Goal: Task Accomplishment & Management: Complete application form

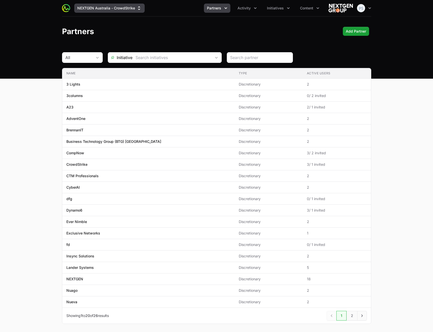
click at [135, 8] on button "NEXTGEN Australia - CrowdStrike" at bounding box center [109, 8] width 71 height 9
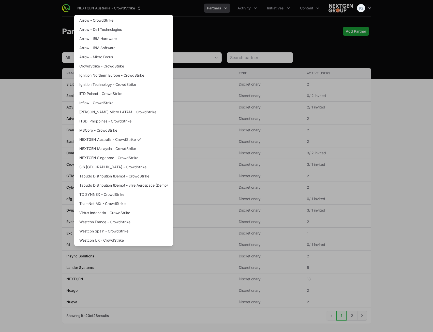
click at [195, 15] on div "Supplier switch menu" at bounding box center [216, 166] width 433 height 332
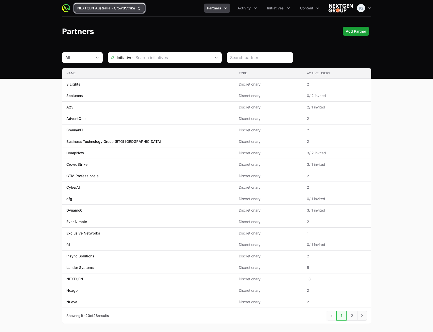
click at [97, 9] on button "NEXTGEN Australia - CrowdStrike" at bounding box center [109, 8] width 71 height 9
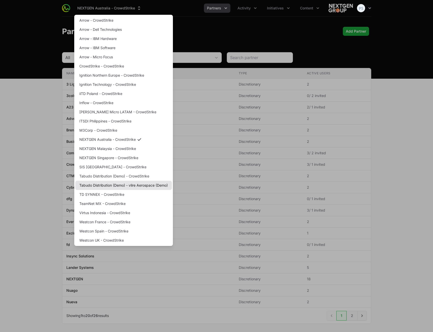
click at [120, 185] on link "Tabudo Distribution (Demo) - vlire Aerospace (Demo)" at bounding box center [123, 185] width 97 height 9
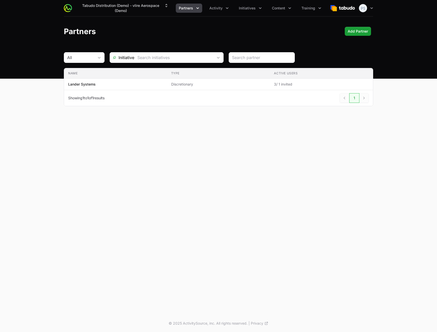
click at [233, 46] on div "Tabudo Distribution (Demo) - vlire Aerospace (Demo) Partners Activity Initiativ…" at bounding box center [218, 39] width 437 height 79
click at [213, 35] on div "Partners Add Partner Add Partner" at bounding box center [219, 31] width 310 height 9
click at [219, 10] on span "Activity" at bounding box center [215, 8] width 13 height 5
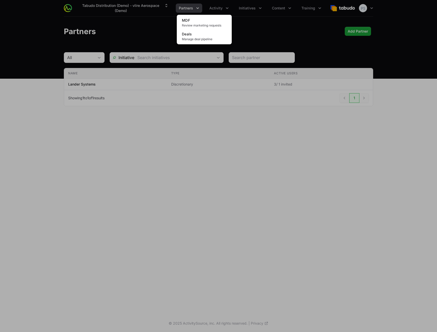
click at [286, 20] on div "Activity menu" at bounding box center [218, 166] width 437 height 332
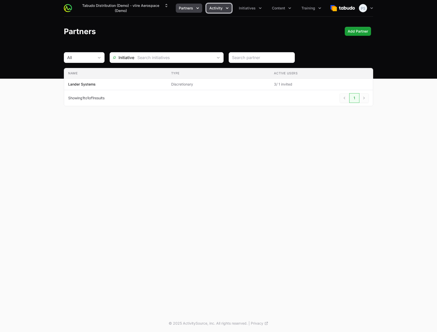
click at [226, 10] on icon "Activity menu" at bounding box center [227, 8] width 5 height 5
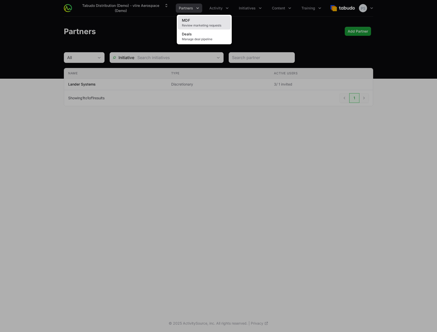
click at [216, 18] on link "MDF Review marketing requests" at bounding box center [204, 23] width 53 height 14
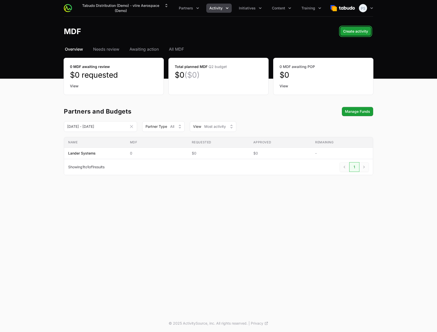
drag, startPoint x: 353, startPoint y: 34, endPoint x: 285, endPoint y: 32, distance: 68.0
click at [299, 36] on header "MDF Create activity Create activity" at bounding box center [218, 32] width 437 height 30
click at [366, 28] on span "Create activity" at bounding box center [355, 31] width 25 height 6
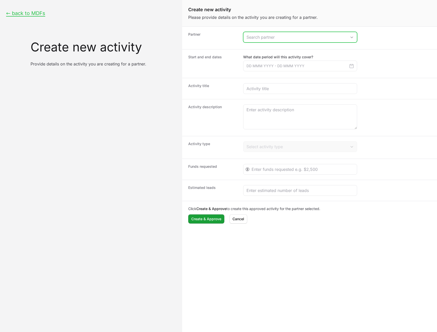
click at [284, 40] on input "Create activity form" at bounding box center [295, 37] width 103 height 10
click at [293, 48] on li "Lander Systems" at bounding box center [300, 49] width 113 height 10
type input "Lander Systems"
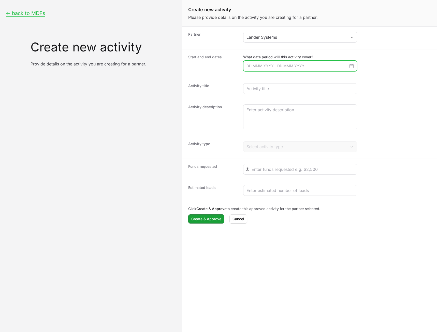
drag, startPoint x: 273, startPoint y: 68, endPoint x: 277, endPoint y: 70, distance: 4.7
click at [273, 67] on input "Create activity form" at bounding box center [300, 66] width 114 height 11
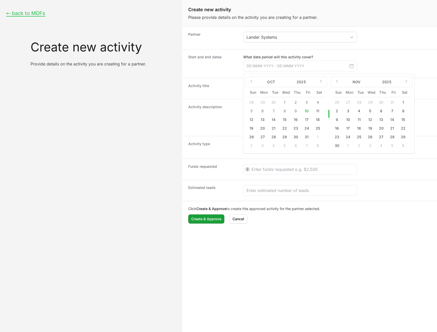
click at [296, 120] on button "16" at bounding box center [296, 120] width 8 height 8
click at [307, 120] on button "17" at bounding box center [307, 120] width 8 height 8
type input "[DATE] - [DATE]"
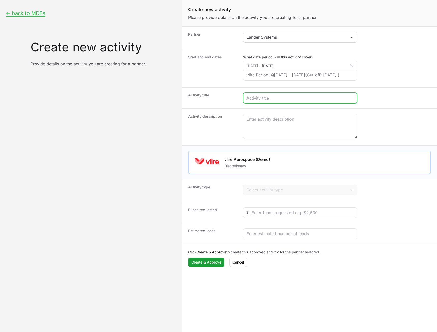
click at [277, 101] on input "Create activity form" at bounding box center [300, 98] width 107 height 6
paste input "asd sda asd dassda sad"
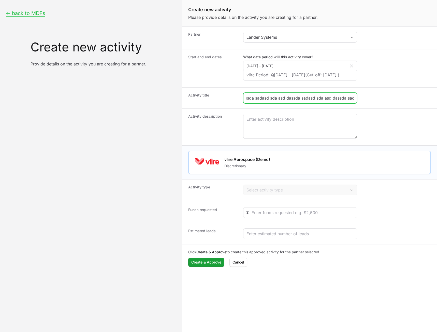
scroll to position [0, 123]
type input "asd sda asd dassda sadasd sda asd dassda sadasd sda asd dassda sadasd sda asd d…"
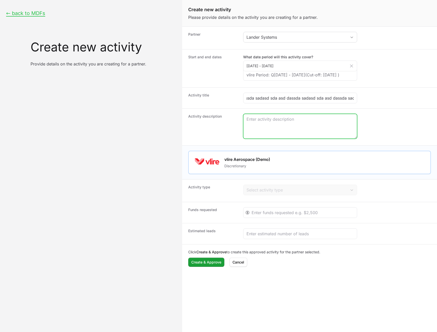
click at [294, 127] on textarea "Create activity form" at bounding box center [301, 126] width 114 height 24
paste textarea "asd sda asd dassda sad"
type textarea "asd sda asd dassda sadasd sda asd dassda sad"
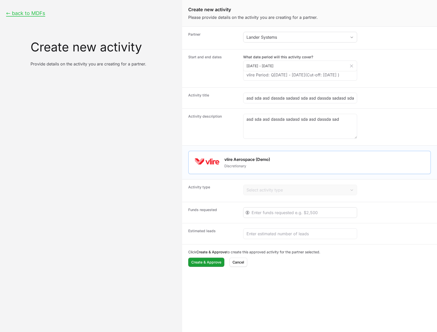
click at [275, 215] on div "Create activity form" at bounding box center [300, 212] width 114 height 11
click at [274, 216] on input "Create activity form" at bounding box center [303, 212] width 102 height 6
type input "123"
click at [275, 237] on input "Create activity form" at bounding box center [300, 234] width 107 height 6
type input "213"
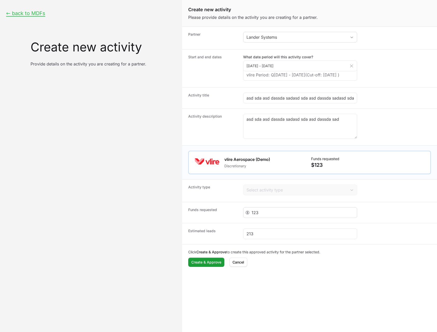
click at [264, 214] on div "123" at bounding box center [300, 212] width 114 height 11
click at [262, 197] on dd "Select activity type" at bounding box center [337, 191] width 188 height 12
click at [245, 267] on button "Cancel Cancel" at bounding box center [239, 262] width 18 height 9
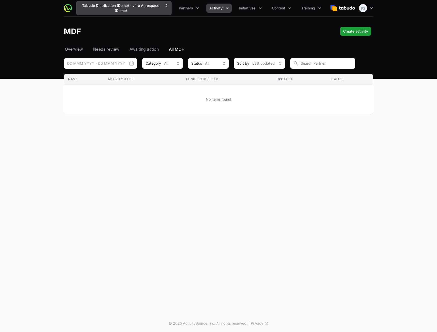
click at [155, 10] on button "Tabudo Distribution (Demo) - vlire Aerospace (Demo)" at bounding box center [124, 8] width 96 height 14
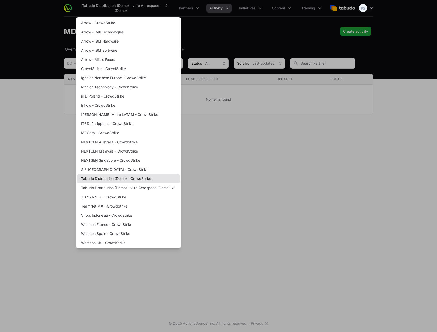
click at [141, 178] on link "Tabudo Distribution (Demo) - CrowdStrike" at bounding box center [128, 178] width 103 height 9
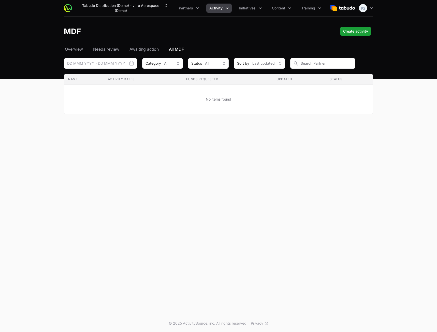
click at [222, 27] on div "MDF Create activity Create activity" at bounding box center [219, 31] width 310 height 9
click at [278, 7] on span "Content" at bounding box center [278, 8] width 13 height 5
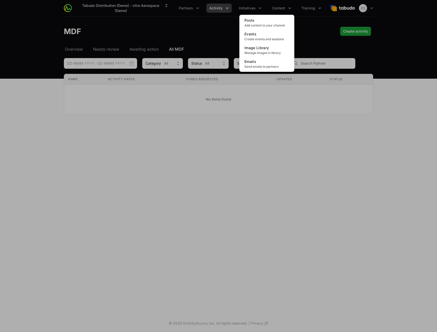
click at [247, 7] on div "Content menu" at bounding box center [218, 166] width 437 height 332
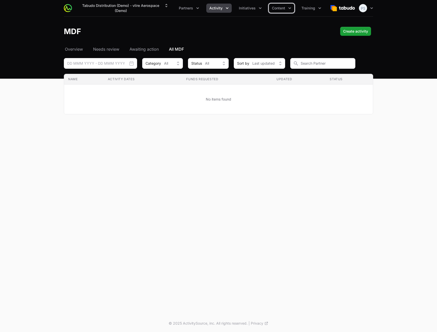
click at [221, 7] on span "Activity" at bounding box center [215, 8] width 13 height 5
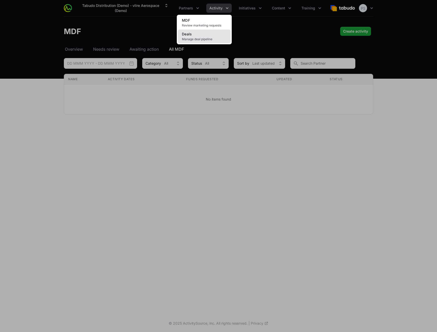
click at [211, 35] on link "Deals Manage deal pipeline" at bounding box center [204, 37] width 53 height 14
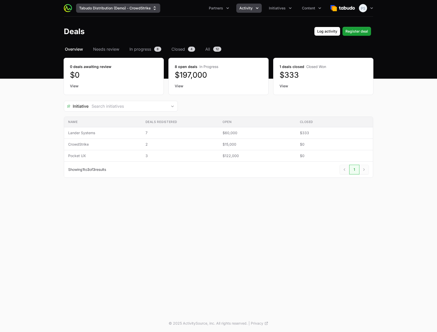
click at [135, 10] on button "Tabudo Distribution (Demo) - CrowdStrike" at bounding box center [118, 8] width 84 height 9
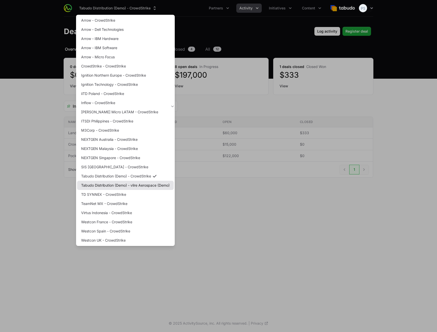
click at [137, 183] on link "Tabudo Distribution (Demo) - vlire Aerospace (Demo)" at bounding box center [125, 185] width 97 height 9
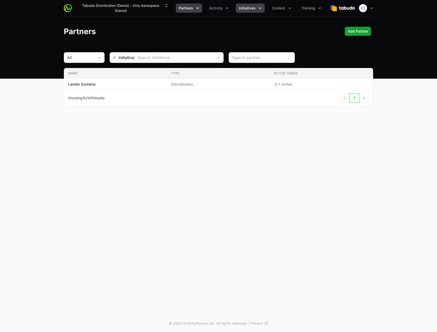
click at [255, 8] on span "Initiatives" at bounding box center [247, 8] width 17 height 5
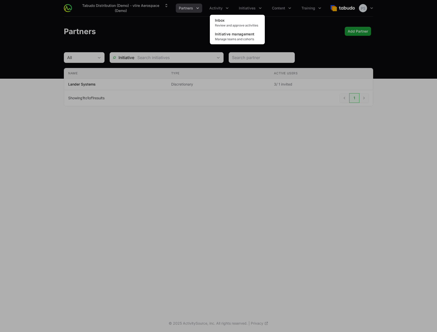
click at [277, 6] on div "Initiatives menu" at bounding box center [218, 166] width 437 height 332
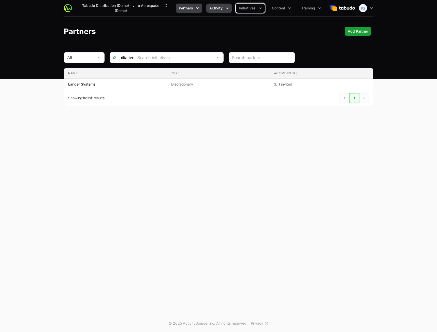
click at [221, 8] on span "Activity" at bounding box center [215, 8] width 13 height 5
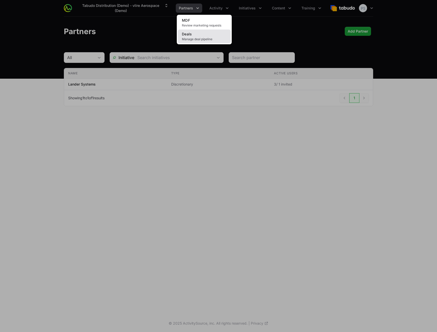
click at [213, 36] on link "Deals Manage deal pipeline" at bounding box center [204, 37] width 53 height 14
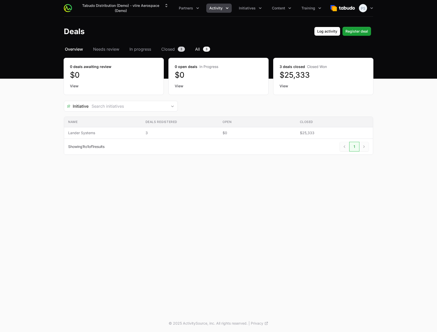
click at [196, 52] on span "All" at bounding box center [197, 49] width 5 height 6
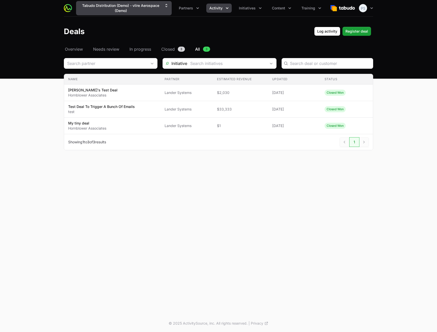
click at [132, 12] on button "Tabudo Distribution (Demo) - vlire Aerospace (Demo)" at bounding box center [124, 8] width 96 height 14
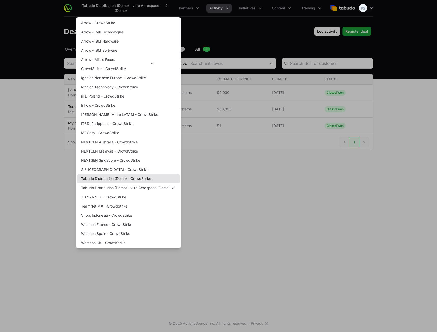
click at [139, 179] on link "Tabudo Distribution (Demo) - CrowdStrike" at bounding box center [128, 178] width 103 height 9
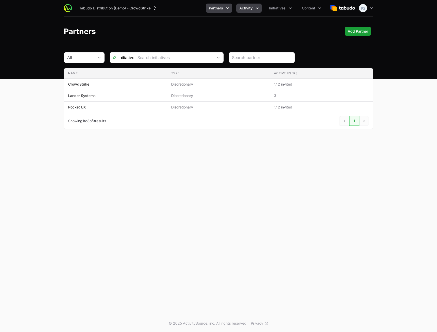
click at [258, 7] on icon "Activity menu" at bounding box center [257, 8] width 5 height 5
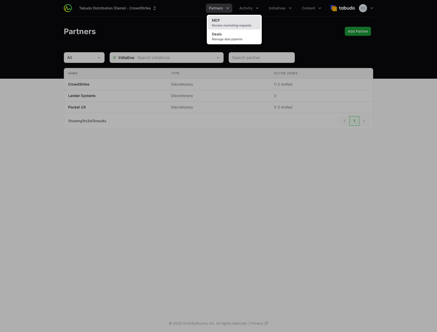
click at [244, 20] on link "MDF Review marketing requests" at bounding box center [234, 23] width 53 height 14
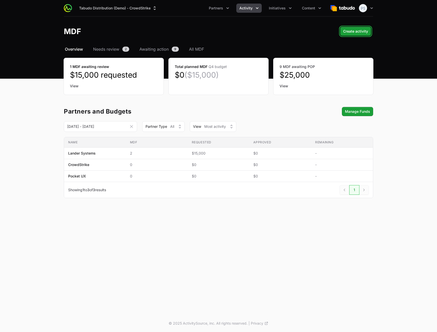
drag, startPoint x: 357, startPoint y: 32, endPoint x: 228, endPoint y: 42, distance: 129.4
click at [228, 42] on header "MDF Create activity Create activity" at bounding box center [218, 32] width 437 height 30
click at [118, 49] on span "Needs review" at bounding box center [106, 49] width 26 height 6
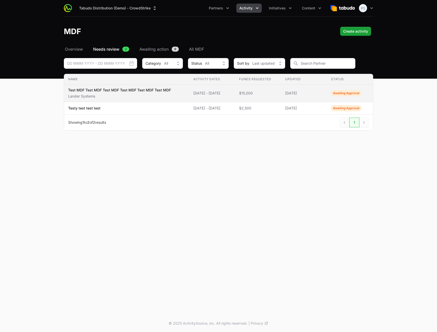
click at [136, 89] on p "Test MDF Test MDF Test MDF Test MDF Test MDF Test MDF" at bounding box center [119, 90] width 103 height 5
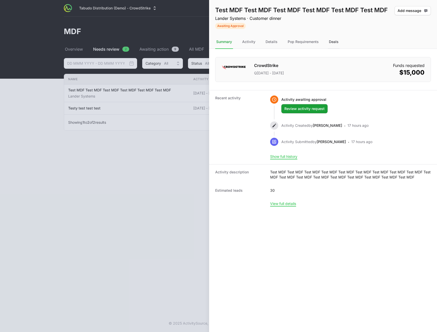
click at [338, 44] on div "Deals" at bounding box center [334, 42] width 12 height 14
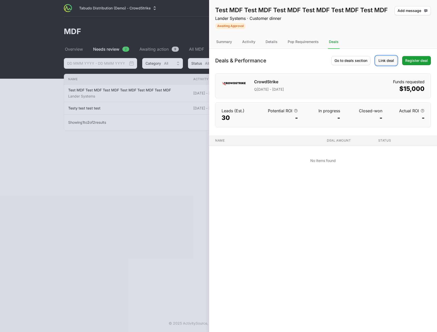
click at [385, 60] on span "Link deal" at bounding box center [387, 61] width 16 height 6
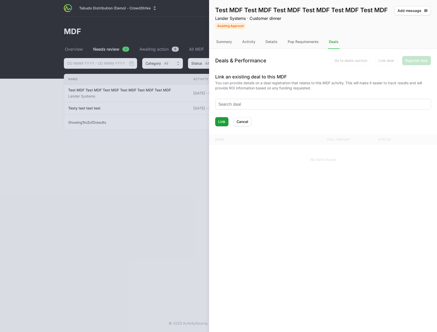
click at [311, 100] on div at bounding box center [323, 104] width 215 height 10
drag, startPoint x: 311, startPoint y: 100, endPoint x: 303, endPoint y: 103, distance: 8.1
click at [309, 101] on div at bounding box center [323, 104] width 215 height 10
click at [303, 103] on input "text" at bounding box center [323, 104] width 209 height 6
click at [301, 106] on input "text" at bounding box center [323, 104] width 209 height 6
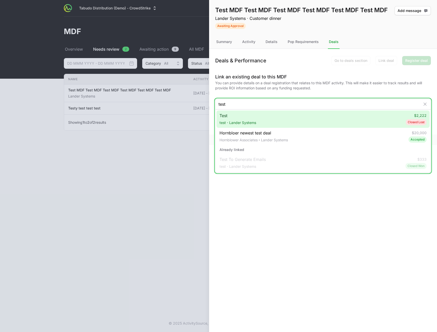
type input "tes"
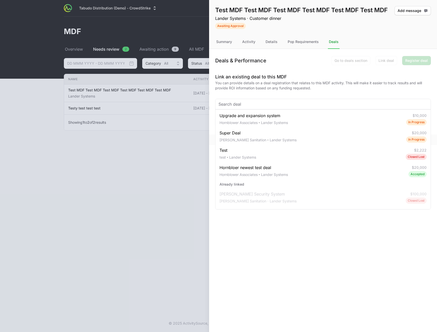
click at [287, 232] on div "Test MDF Test MDF Test MDF Test MDF Test MDF Test MDF Lander Systems · Customer…" at bounding box center [323, 166] width 228 height 332
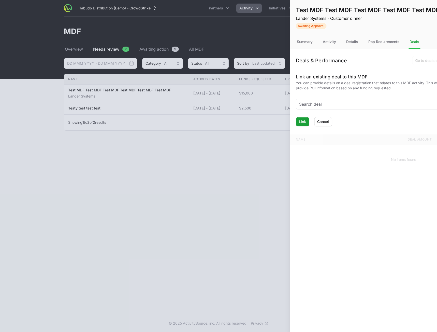
click at [123, 137] on div at bounding box center [218, 166] width 437 height 332
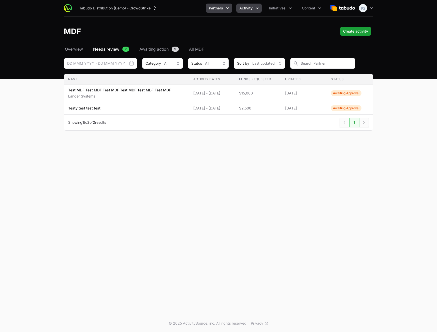
click at [224, 9] on button "Partners" at bounding box center [219, 8] width 26 height 9
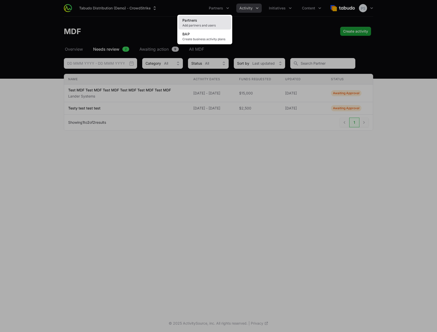
click at [212, 23] on link "Partners Add partners and users" at bounding box center [204, 23] width 53 height 14
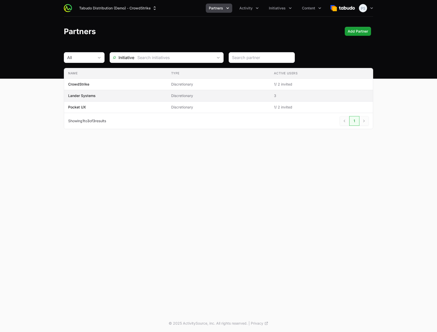
click at [108, 92] on td "Name Lander Systems" at bounding box center [115, 95] width 103 height 11
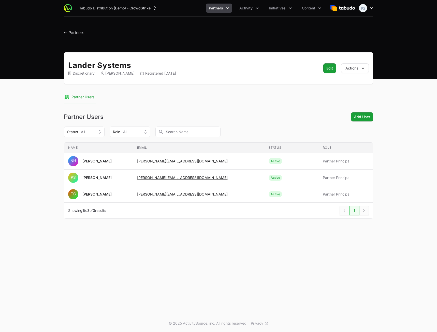
click at [371, 5] on button "Open user menu" at bounding box center [366, 8] width 14 height 8
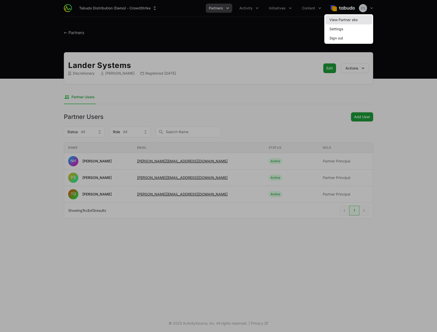
click at [331, 20] on link "View Partner site" at bounding box center [349, 19] width 47 height 9
click at [155, 40] on div at bounding box center [218, 166] width 437 height 332
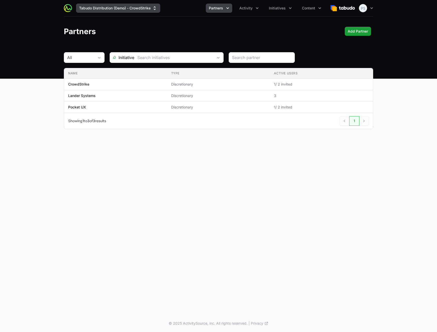
click at [141, 10] on button "Tabudo Distribution (Demo) - CrowdStrike" at bounding box center [118, 8] width 84 height 9
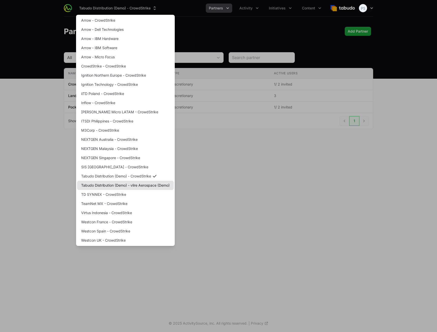
click at [149, 186] on link "Tabudo Distribution (Demo) - vlire Aerospace (Demo)" at bounding box center [125, 185] width 97 height 9
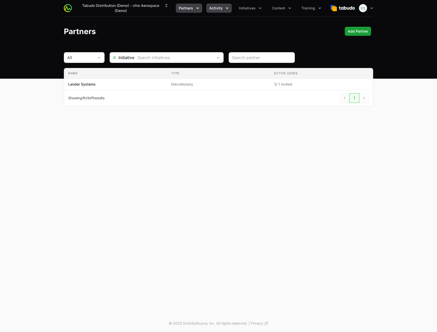
click at [223, 7] on button "Activity" at bounding box center [218, 8] width 25 height 9
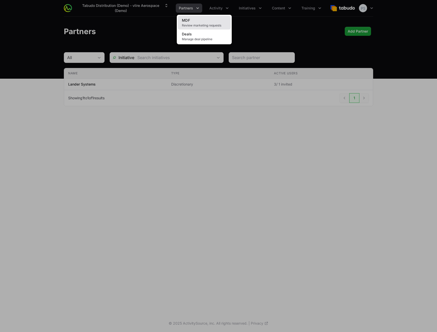
click at [219, 17] on link "MDF Review marketing requests" at bounding box center [204, 23] width 53 height 14
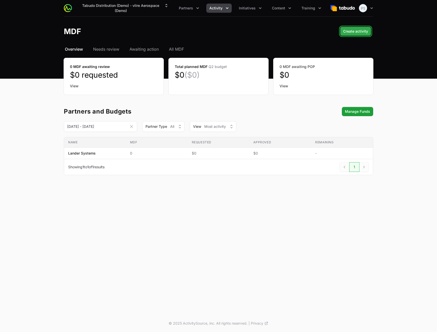
click at [363, 31] on span "Create activity" at bounding box center [355, 31] width 25 height 6
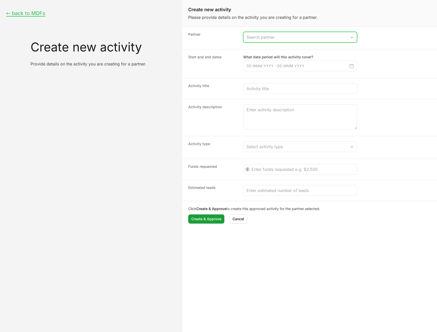
click at [274, 42] on div "Create activity form" at bounding box center [300, 37] width 114 height 11
click at [276, 41] on input "Create activity form" at bounding box center [295, 37] width 103 height 10
click at [273, 50] on li "Lander Systems" at bounding box center [300, 49] width 113 height 10
type input "Lander Systems"
click at [351, 67] on icon "Create activity form" at bounding box center [351, 65] width 5 height 5
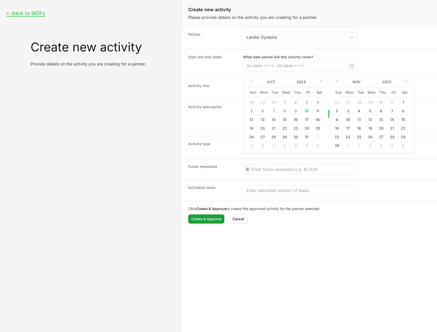
click at [295, 126] on button "23" at bounding box center [296, 128] width 8 height 8
click at [309, 127] on button "24" at bounding box center [307, 128] width 8 height 8
type input "23 Oct 2025 - 24 Oct 2025"
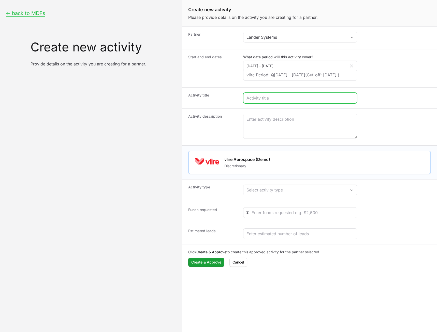
click at [252, 101] on input "Create activity form" at bounding box center [300, 98] width 107 height 6
type input "Test generic ajsldsajk lkdjls jk lsda kjldas"
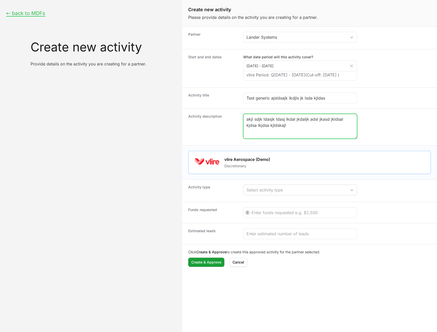
type textarea "akjl sdjk ldasjk ldasj lkdal jkdaljk adsl jkasd jkldsal kjdsa lkjdsa kjldskajl"
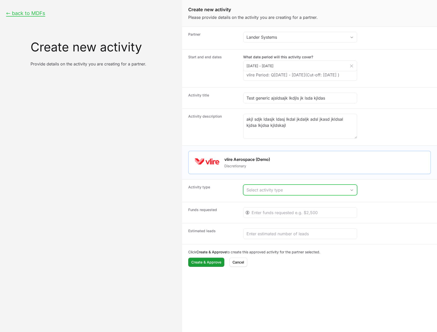
click at [307, 192] on button "Select activity type" at bounding box center [301, 190] width 114 height 10
click at [302, 206] on li "Test Generic Activity" at bounding box center [300, 201] width 113 height 10
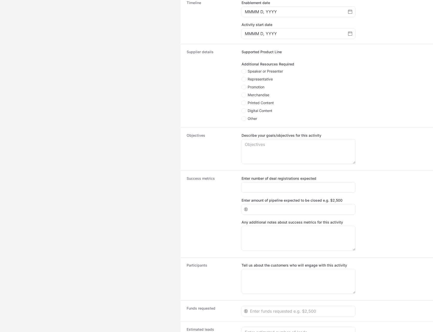
scroll to position [251, 0]
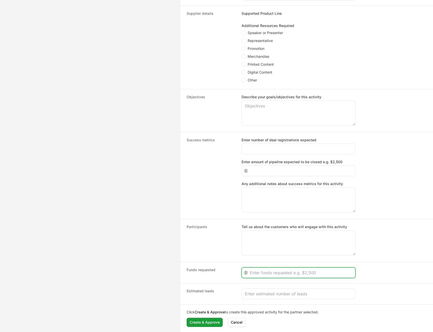
click at [274, 275] on input "Create activity form" at bounding box center [301, 273] width 102 height 6
type input "32423"
drag, startPoint x: 281, startPoint y: 289, endPoint x: 280, endPoint y: 292, distance: 3.0
click at [280, 291] on div "Create activity form" at bounding box center [299, 293] width 114 height 11
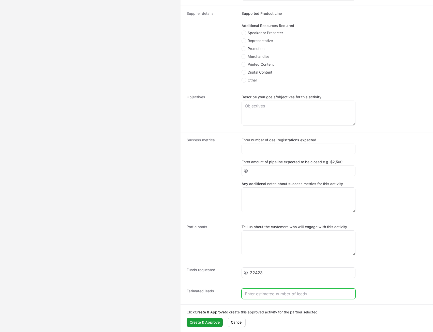
click at [279, 293] on input "Create activity form" at bounding box center [298, 294] width 107 height 6
type input "243234"
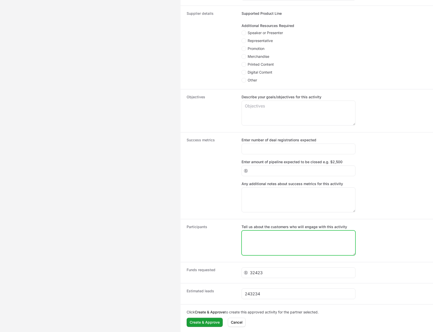
click at [277, 246] on textarea "Tell us about the customers who will engage with this activity" at bounding box center [299, 243] width 114 height 24
type textarea "d dfs"
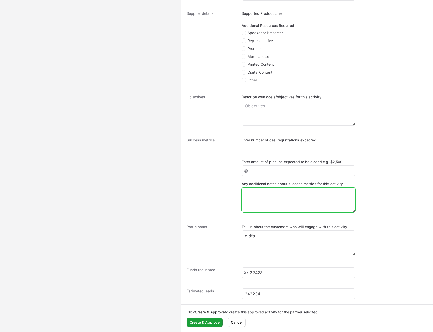
click at [275, 205] on textarea "Any additional notes about success metrics for this activity" at bounding box center [299, 200] width 114 height 24
type textarea "dsf dsf"
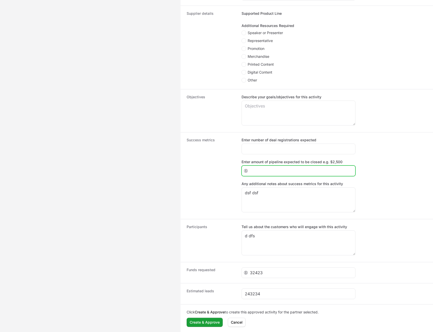
click at [278, 172] on input "Enter amount of pipeline expected to be closed e.g. $2,500" at bounding box center [301, 171] width 102 height 6
type input "234"
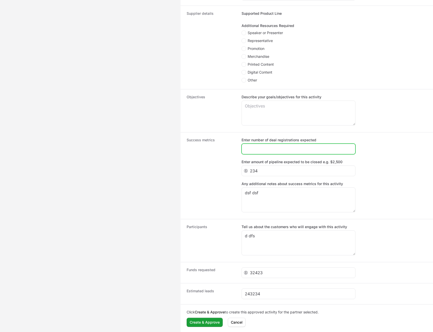
click at [276, 151] on input "Enter number of deal registrations expected" at bounding box center [298, 149] width 107 height 6
type input "23"
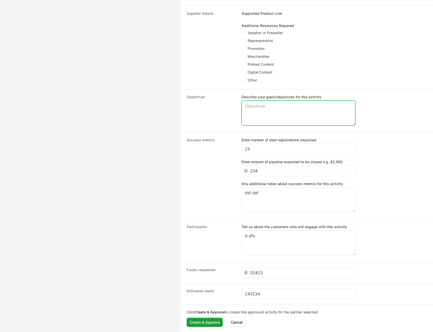
click at [289, 109] on textarea "Describe your goals/objectives for this activity" at bounding box center [299, 113] width 114 height 24
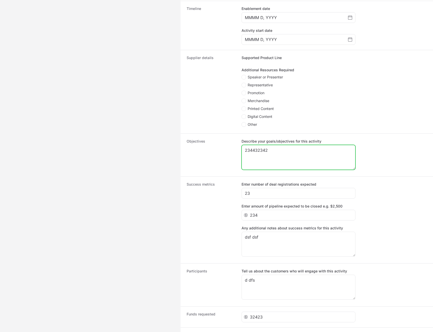
scroll to position [201, 0]
type textarea "234432342"
click at [261, 88] on span "Representative" at bounding box center [260, 85] width 25 height 5
click at [242, 84] on input "Representative" at bounding box center [242, 83] width 1 height 1
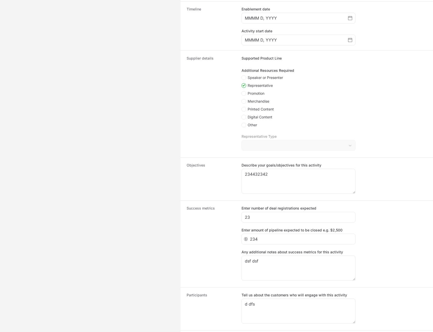
click at [262, 88] on span "Representative" at bounding box center [260, 85] width 25 height 5
click at [242, 84] on input "Representative" at bounding box center [242, 83] width 1 height 1
checkbox input "false"
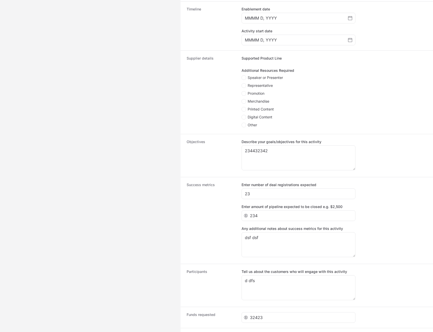
click at [260, 104] on span "Merchandise" at bounding box center [259, 101] width 22 height 5
click at [242, 100] on input "Merchandise" at bounding box center [242, 99] width 1 height 1
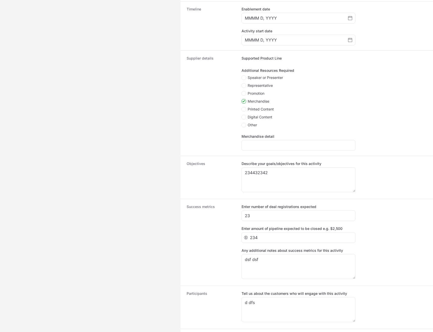
click at [260, 104] on span "Merchandise" at bounding box center [259, 101] width 22 height 5
click at [242, 100] on input "Merchandise" at bounding box center [242, 99] width 1 height 1
checkbox input "false"
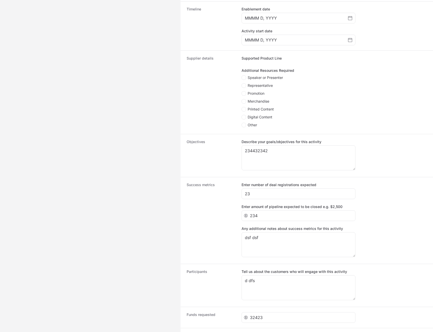
click at [258, 112] on span "Printed Content" at bounding box center [261, 109] width 26 height 5
click at [242, 107] on input "Printed Content" at bounding box center [242, 107] width 1 height 1
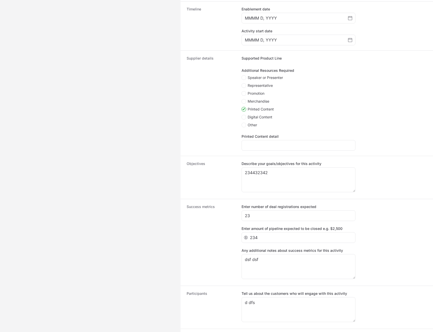
click at [259, 112] on span "Printed Content" at bounding box center [261, 109] width 26 height 5
click at [242, 107] on input "Printed Content" at bounding box center [242, 107] width 1 height 1
checkbox input "false"
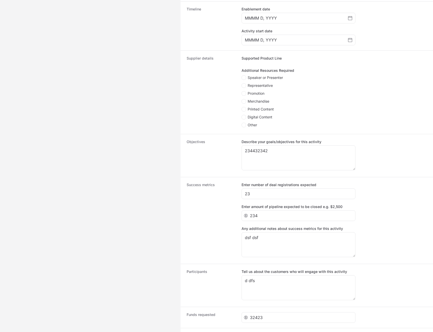
click at [258, 120] on span "Digital Content" at bounding box center [260, 117] width 25 height 5
click at [242, 115] on input "Digital Content" at bounding box center [242, 115] width 1 height 1
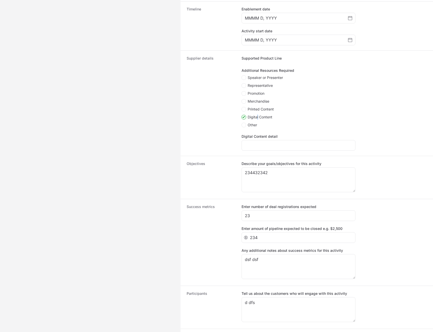
click at [258, 120] on span "Digital Content" at bounding box center [260, 117] width 25 height 5
click at [242, 115] on input "Digital Content" at bounding box center [242, 115] width 1 height 1
checkbox input "false"
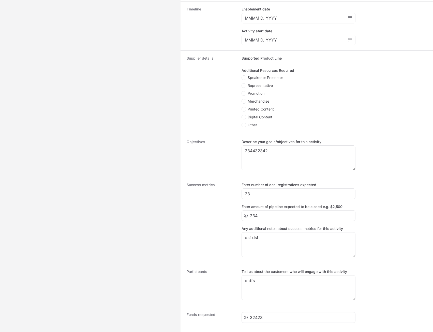
click at [259, 81] on li "Speaker or Presenter" at bounding box center [299, 78] width 114 height 6
click at [261, 80] on span "Speaker or Presenter" at bounding box center [265, 77] width 35 height 5
click at [242, 76] on input "Speaker or Presenter" at bounding box center [242, 75] width 1 height 1
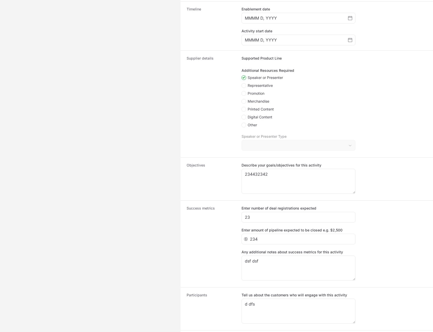
click at [270, 139] on label "Speaker or Presenter Type" at bounding box center [299, 136] width 114 height 5
click at [269, 146] on div "Speaker or Presenter Type" at bounding box center [299, 142] width 114 height 17
click at [263, 80] on span "Speaker or Presenter" at bounding box center [265, 77] width 35 height 5
click at [242, 76] on input "Speaker or Presenter" at bounding box center [242, 75] width 1 height 1
checkbox input "false"
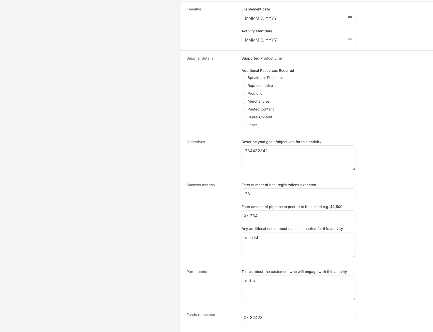
click at [259, 88] on span "Representative" at bounding box center [260, 85] width 25 height 5
click at [242, 84] on input "Representative" at bounding box center [242, 83] width 1 height 1
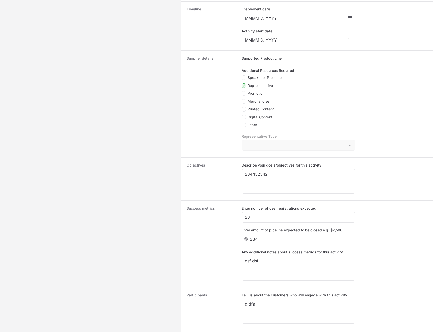
click at [254, 88] on span "Representative" at bounding box center [260, 85] width 25 height 5
click at [242, 84] on input "Representative" at bounding box center [242, 83] width 1 height 1
checkbox input "false"
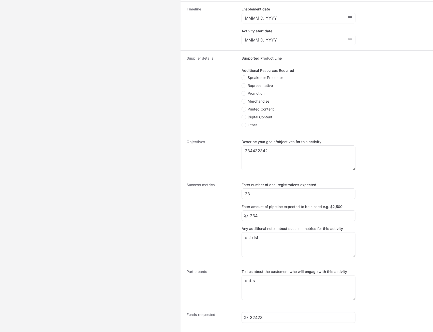
click at [254, 96] on span "Promotion" at bounding box center [256, 93] width 17 height 5
click at [242, 92] on input "Promotion" at bounding box center [242, 91] width 1 height 1
checkbox input "true"
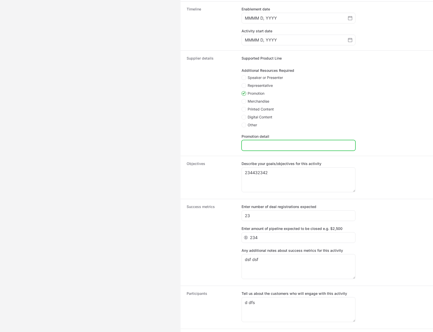
click at [268, 148] on input "Promotion detail" at bounding box center [298, 145] width 107 height 6
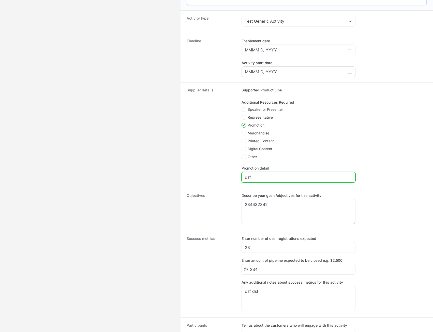
scroll to position [124, 0]
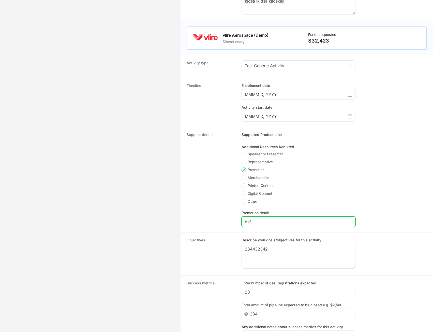
type input "dsf"
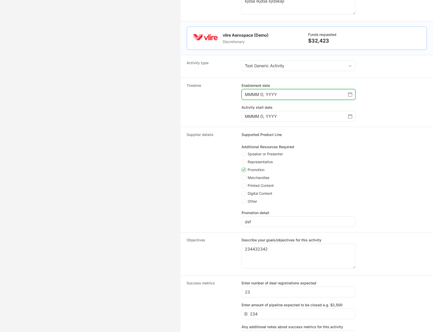
drag, startPoint x: 351, startPoint y: 101, endPoint x: 347, endPoint y: 102, distance: 4.0
click at [350, 96] on icon "Choose date" at bounding box center [350, 94] width 4 height 4
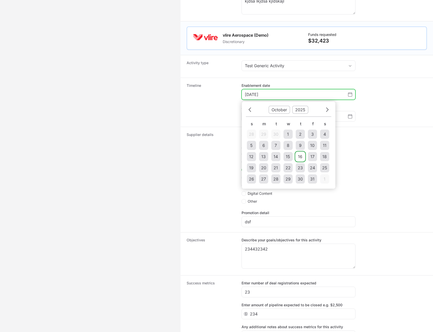
click at [299, 160] on div "16" at bounding box center [300, 156] width 4 height 6
type input "[DATE]"
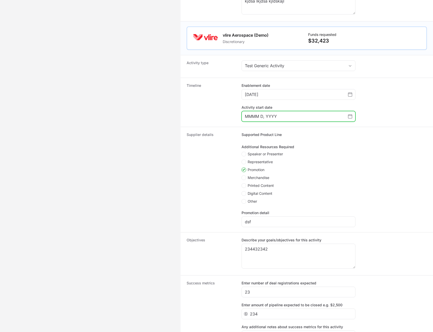
click at [349, 118] on icon "Choose date" at bounding box center [350, 116] width 4 height 4
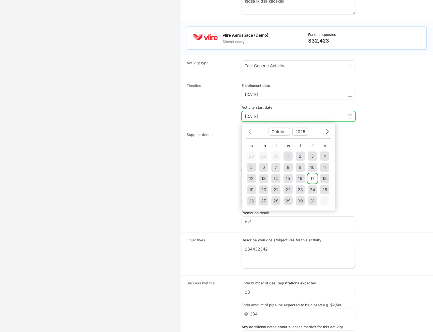
click at [312, 183] on td "17" at bounding box center [312, 178] width 9 height 9
type input "October 17, 2025"
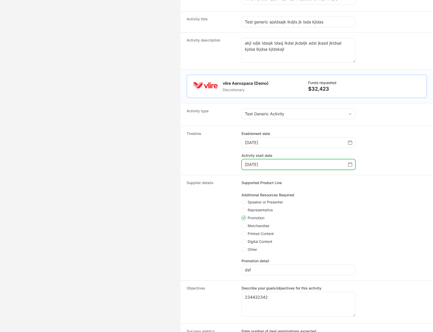
scroll to position [76, 0]
click at [206, 166] on dt "Timeline" at bounding box center [211, 150] width 49 height 39
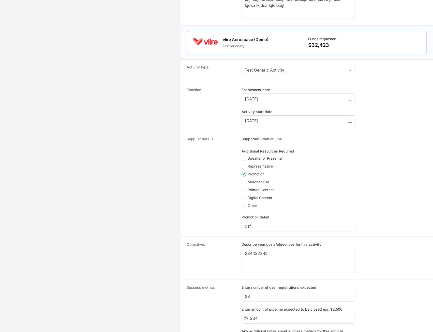
scroll to position [127, 0]
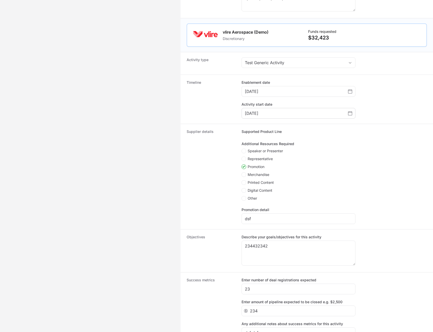
click at [265, 193] on span "Digital Content" at bounding box center [260, 190] width 25 height 5
click at [242, 189] on input "Digital Content" at bounding box center [242, 188] width 1 height 1
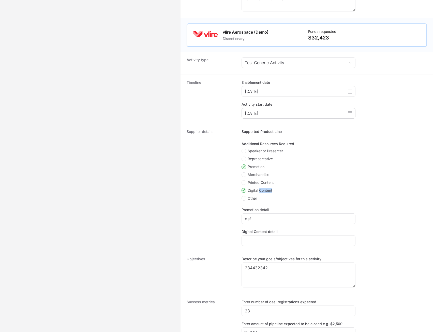
click at [264, 193] on span "Digital Content" at bounding box center [260, 190] width 25 height 5
click at [242, 189] on input "Digital Content" at bounding box center [242, 188] width 1 height 1
checkbox input "false"
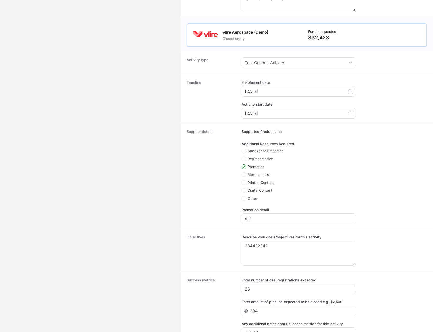
click at [353, 152] on fieldset "Additional Resources Required Speaker or Presenter Representative Promotion Mer…" at bounding box center [299, 171] width 114 height 61
click at [266, 153] on span "Speaker or Presenter" at bounding box center [265, 150] width 35 height 5
click at [242, 149] on input "Speaker or Presenter" at bounding box center [242, 149] width 1 height 1
checkbox input "true"
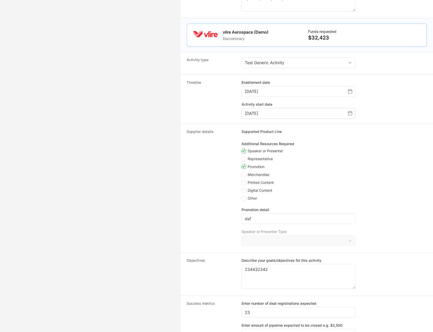
click at [259, 161] on span "Representative" at bounding box center [260, 158] width 25 height 5
click at [242, 157] on input "Representative" at bounding box center [242, 157] width 1 height 1
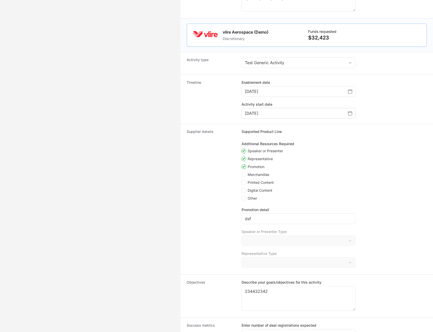
click at [171, 222] on div "← back to MDFs Create new activity Provide details on the activity you are crea…" at bounding box center [90, 195] width 181 height 645
click at [247, 161] on span "Create activity form" at bounding box center [245, 159] width 6 height 5
click at [242, 157] on input "Representative" at bounding box center [242, 157] width 1 height 1
checkbox input "false"
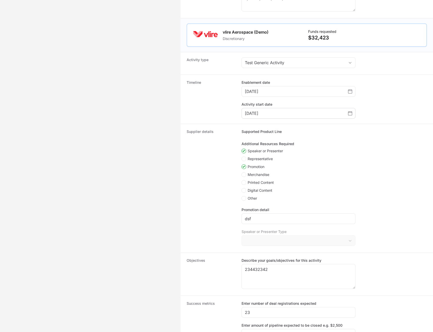
click at [243, 153] on icon "Create activity form" at bounding box center [244, 151] width 3 height 4
click at [242, 149] on input "Speaker or Presenter" at bounding box center [242, 149] width 1 height 1
checkbox input "false"
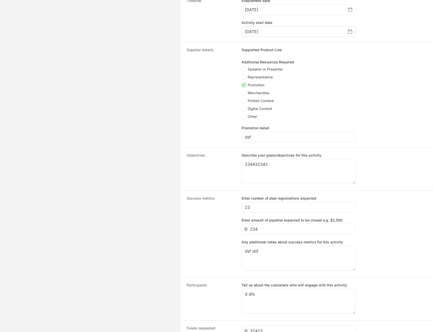
scroll to position [273, 0]
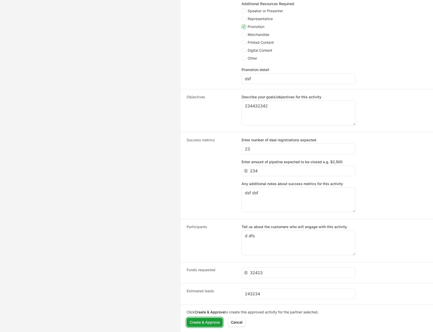
click at [199, 321] on span "Create & Approve" at bounding box center [205, 322] width 30 height 6
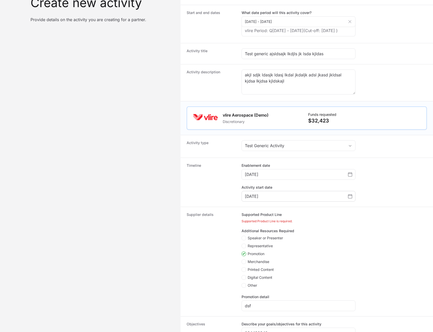
scroll to position [70, 0]
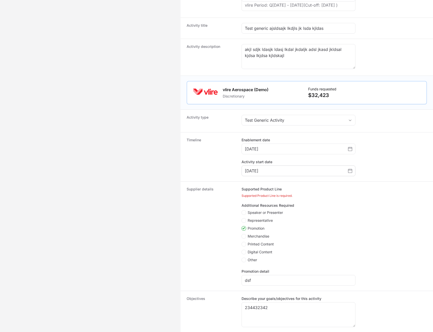
click at [292, 198] on li "Supported Product Line is required." at bounding box center [299, 196] width 114 height 4
click at [286, 198] on li "Supported Product Line is required." at bounding box center [299, 196] width 114 height 4
click at [286, 194] on fieldset "Supported Product Line" at bounding box center [299, 190] width 114 height 7
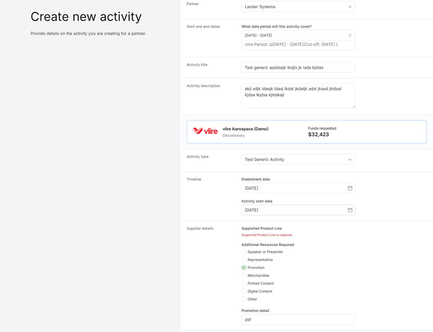
scroll to position [0, 0]
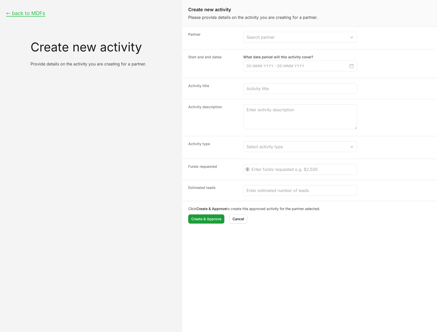
click at [334, 43] on dd "Create activity form" at bounding box center [337, 38] width 188 height 12
click at [316, 40] on input "Create activity form" at bounding box center [295, 37] width 103 height 10
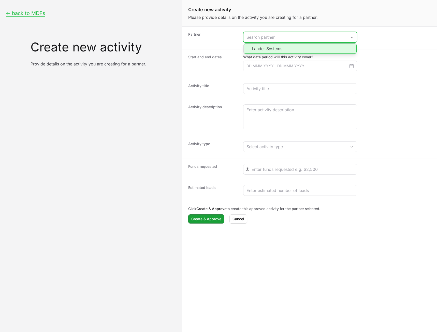
click at [304, 50] on li "Lander Systems" at bounding box center [300, 49] width 113 height 10
type input "Lander Systems"
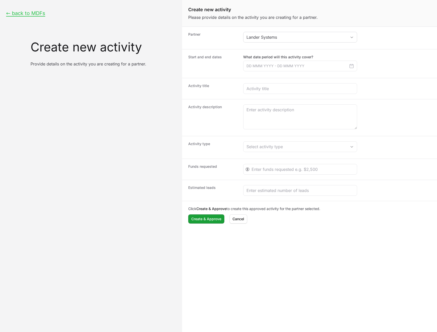
click at [353, 67] on icon "Create activity form" at bounding box center [351, 65] width 5 height 5
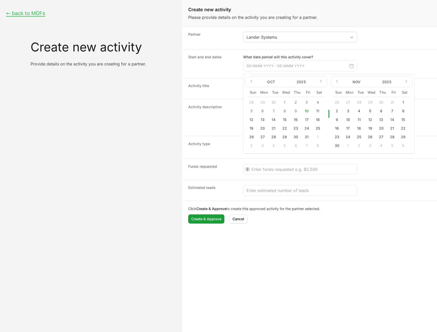
click at [307, 119] on button "17" at bounding box center [307, 120] width 8 height 8
click at [313, 121] on div "17" at bounding box center [308, 120] width 11 height 8
click at [315, 121] on button "18" at bounding box center [318, 120] width 8 height 8
type input "17 Oct 2025 - 18 Oct 2025"
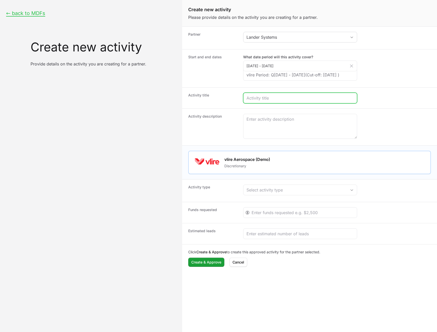
click at [269, 101] on input "Create activity form" at bounding box center [300, 98] width 107 height 6
type input "sad sad sad sd a sda sads da sda sad sd"
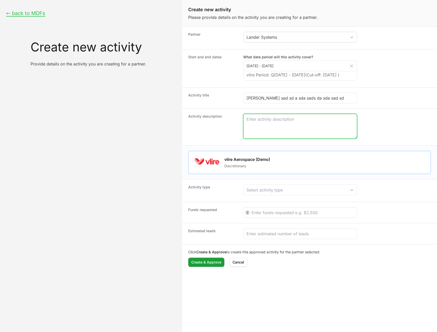
click at [282, 133] on textarea "Create activity form" at bounding box center [301, 126] width 114 height 24
paste textarea "sad sad sad sd a sda sads da sda sad sd"
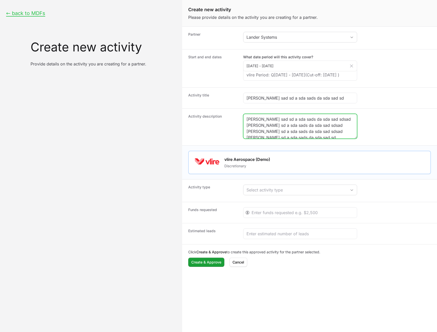
type textarea "sad sad sad sd a sda sads da sda sad sdsad sad sad sd a sda sads da sda sad sds…"
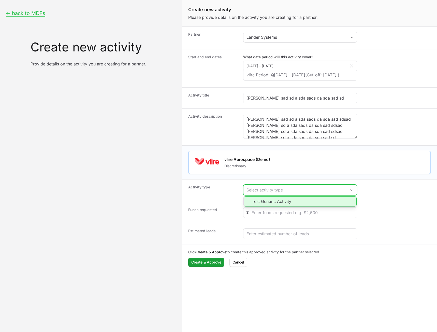
click at [286, 193] on div "Select activity type" at bounding box center [297, 190] width 100 height 6
click at [283, 206] on li "Test Generic Activity" at bounding box center [300, 201] width 113 height 10
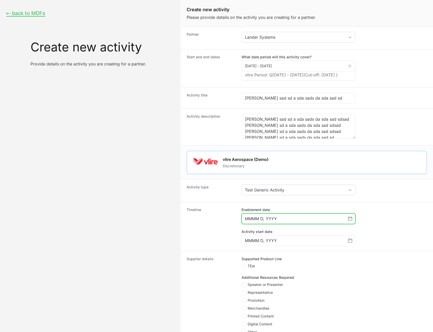
click at [275, 222] on input "MMMM D, YYYY" at bounding box center [296, 219] width 103 height 6
click at [352, 221] on icon "Choose date" at bounding box center [350, 219] width 4 height 4
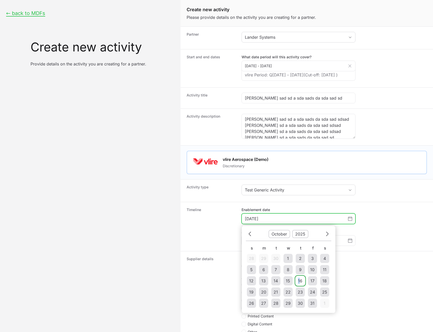
drag, startPoint x: 299, startPoint y: 290, endPoint x: 302, endPoint y: 288, distance: 3.6
click at [300, 285] on td "16" at bounding box center [300, 280] width 9 height 9
type input "October 16, 2025"
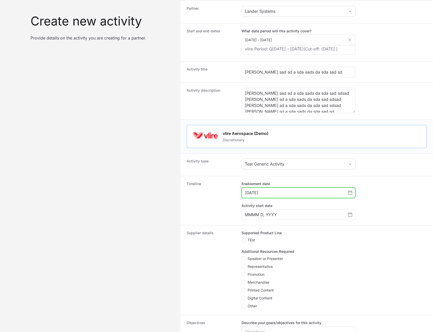
scroll to position [51, 0]
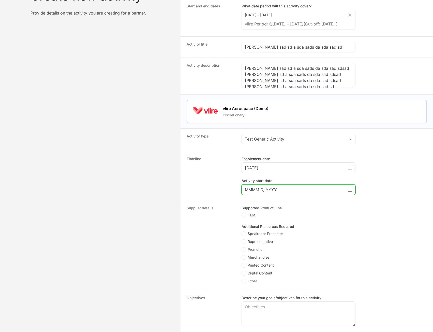
click at [351, 193] on span "Choose date" at bounding box center [350, 190] width 4 height 6
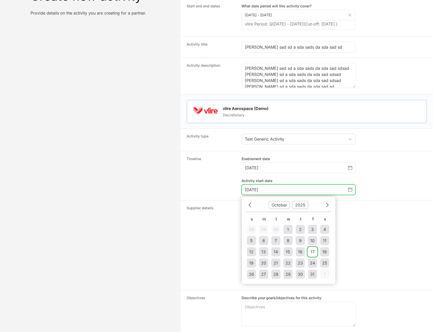
click at [310, 256] on td "17" at bounding box center [312, 251] width 9 height 9
type input "October 17, 2025"
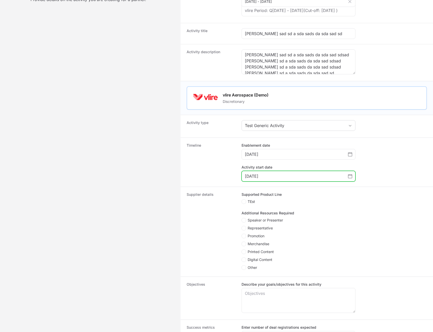
scroll to position [102, 0]
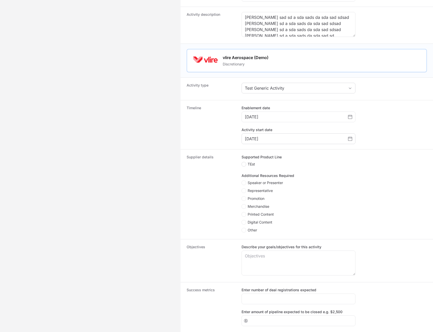
click at [244, 165] on polygon "Create activity form" at bounding box center [244, 164] width 3 height 2
click at [242, 162] on input "TEst" at bounding box center [242, 162] width 1 height 1
checkbox input "true"
click at [244, 201] on icon "Create activity form" at bounding box center [244, 199] width 3 height 4
click at [242, 197] on input "Promotion" at bounding box center [242, 196] width 1 height 1
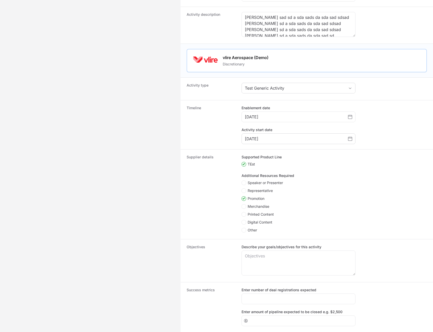
checkbox input "true"
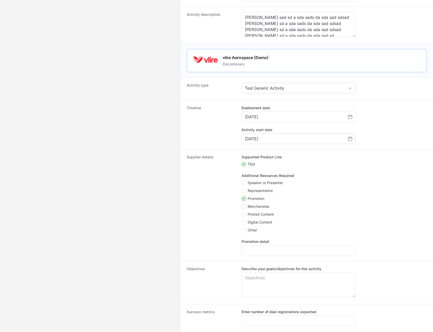
click at [243, 208] on icon "Create activity form" at bounding box center [244, 206] width 3 height 4
click at [242, 205] on input "Merchandise" at bounding box center [242, 204] width 1 height 1
checkbox input "true"
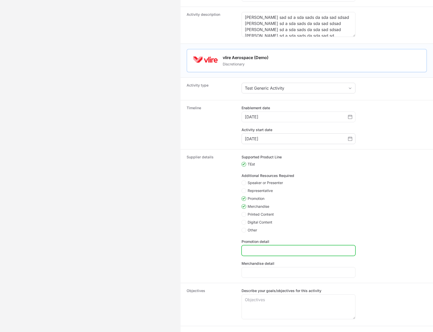
click at [267, 254] on input "Promotion detail" at bounding box center [298, 250] width 107 height 6
type input "asd"
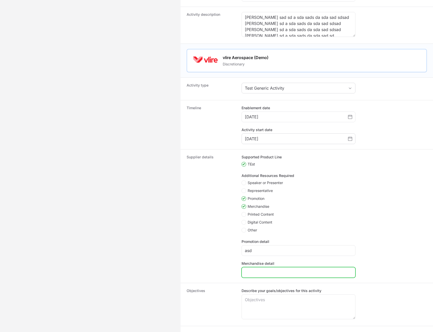
click at [261, 275] on input "Merchandise detail" at bounding box center [298, 272] width 107 height 6
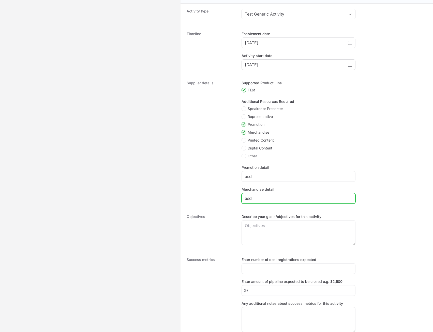
scroll to position [229, 0]
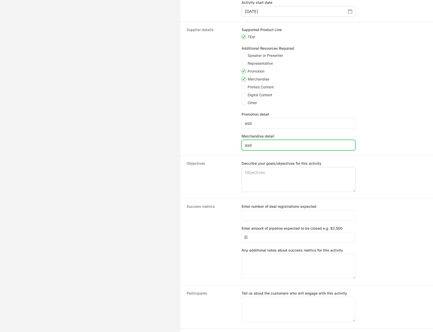
type input "asd"
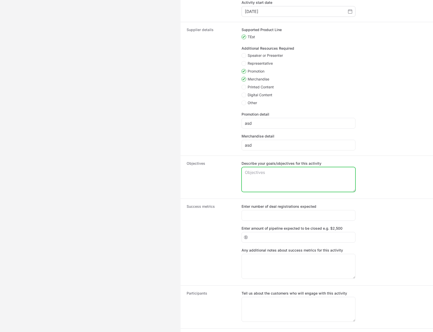
click at [285, 189] on textarea "Describe your goals/objectives for this activity" at bounding box center [299, 179] width 114 height 24
paste textarea "sad sad sad sd a sda sads da sda sad sd"
type textarea "sad sad sad sd a sda sads da sda sad sdsad sad sad sd a sda sads da sda sad sds…"
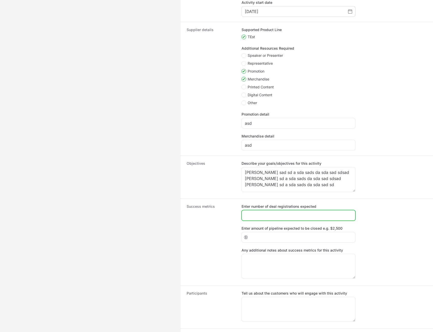
click at [285, 218] on input "Enter number of deal registrations expected" at bounding box center [298, 215] width 107 height 6
type input "23"
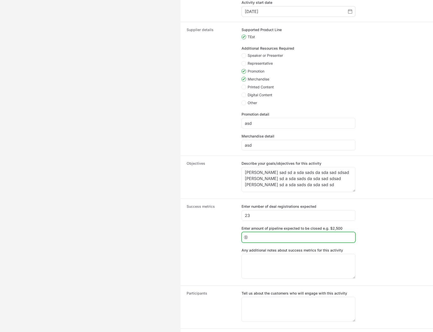
click at [273, 240] on input "Enter amount of pipeline expected to be closed e.g. $2,500" at bounding box center [301, 237] width 102 height 6
type input "23"
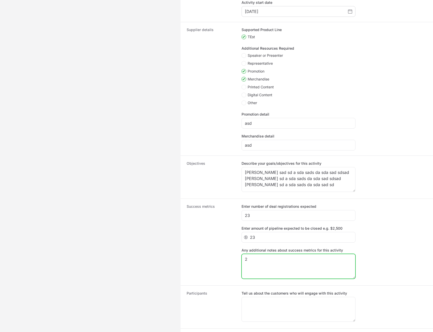
click at [272, 266] on textarea "2" at bounding box center [299, 266] width 114 height 24
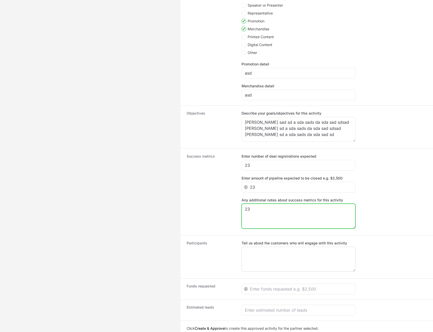
scroll to position [302, 0]
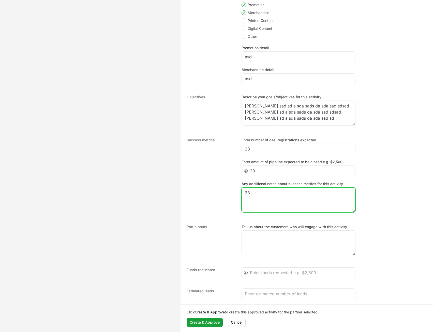
type textarea "23"
drag, startPoint x: 277, startPoint y: 230, endPoint x: 275, endPoint y: 246, distance: 16.6
click at [277, 234] on div "Tell us about the customers who will engage with this activity" at bounding box center [299, 239] width 114 height 31
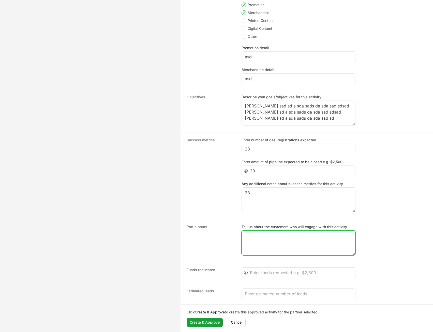
drag, startPoint x: 275, startPoint y: 247, endPoint x: 277, endPoint y: 257, distance: 9.5
click at [275, 248] on textarea "Tell us about the customers who will engage with this activity" at bounding box center [299, 243] width 114 height 24
type textarea "23"
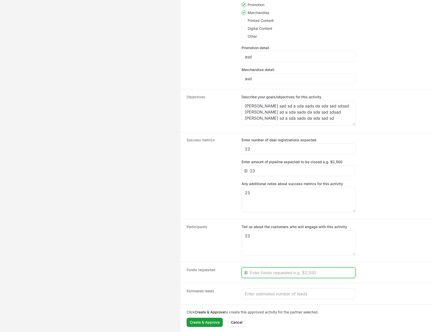
click at [274, 275] on input "Create activity form" at bounding box center [301, 273] width 102 height 6
type input "23"
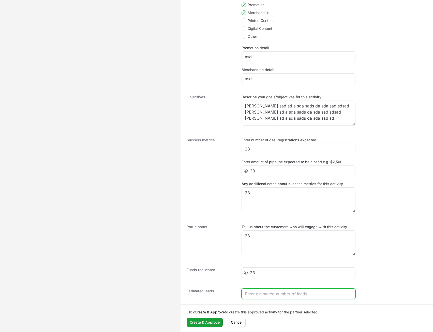
click at [276, 293] on input "Create activity form" at bounding box center [298, 294] width 107 height 6
type input "32"
click at [209, 327] on div "Click Create & Approve to create this approved activity for the partner selecte…" at bounding box center [307, 318] width 253 height 28
click at [210, 323] on span "Create & Approve" at bounding box center [205, 322] width 30 height 6
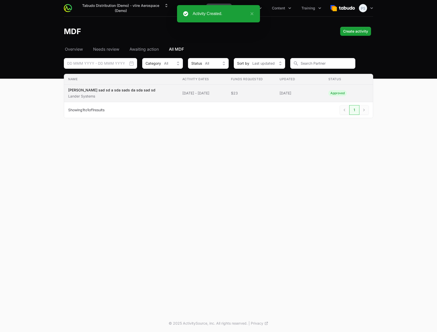
click at [250, 95] on span "$23" at bounding box center [251, 93] width 40 height 5
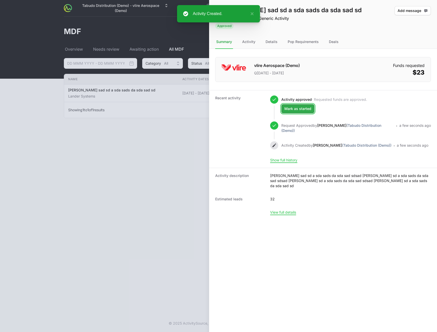
click at [310, 110] on span "Mark as started" at bounding box center [298, 109] width 27 height 6
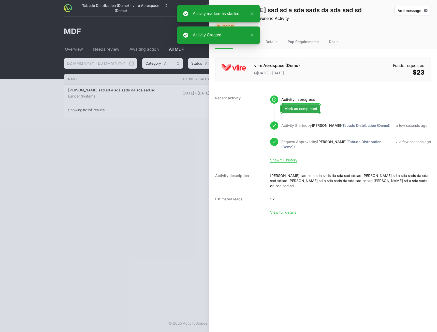
click at [306, 109] on span "Mark as completed" at bounding box center [301, 109] width 33 height 6
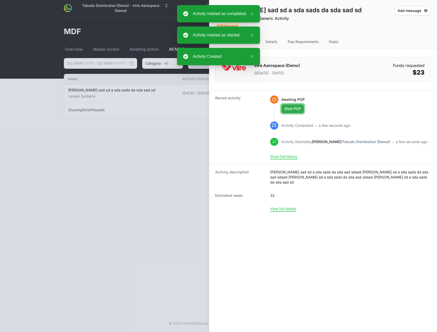
click at [298, 109] on span "Start POP" at bounding box center [293, 109] width 17 height 6
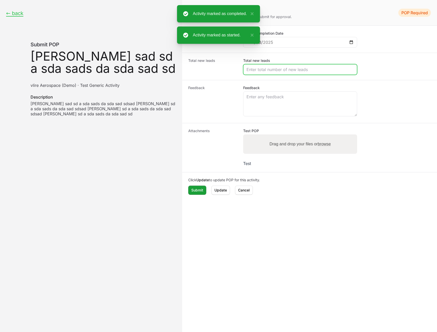
click at [292, 71] on input "Total new leads" at bounding box center [300, 69] width 107 height 6
type input "324"
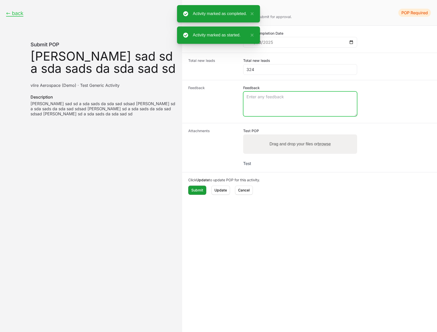
click at [281, 108] on textarea "Feedback" at bounding box center [301, 104] width 114 height 24
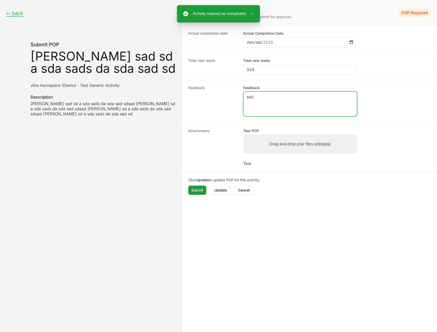
type textarea "sad"
click at [280, 141] on label "Drag and drop your files or browse" at bounding box center [300, 144] width 65 height 10
click at [280, 136] on input "Drag and drop your files or browse" at bounding box center [300, 135] width 114 height 2
type input "C:\fakepath\Thinking_Face_Emoji-Emoji-Island.png"
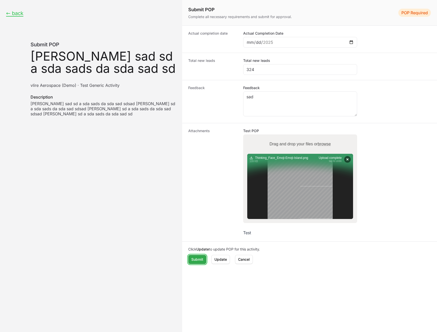
click at [197, 259] on span "Submit" at bounding box center [197, 259] width 12 height 6
paste textarea "sad sad sad sd a sda sads da sda sad sd"
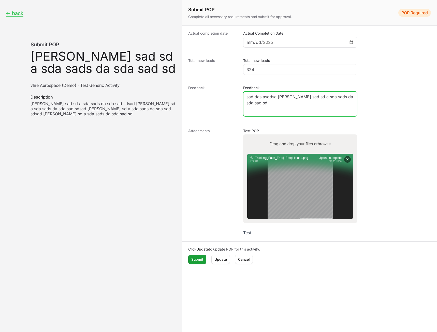
paste textarea "sad sad sad sd a sda sads da sda sad sd"
type textarea "sad das asddsa sad sad sad sd a sda sads da sda sad sdsad sad sad sd a sda sads…"
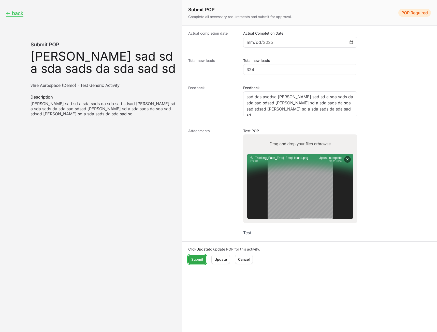
click at [199, 258] on span "Submit" at bounding box center [197, 259] width 12 height 6
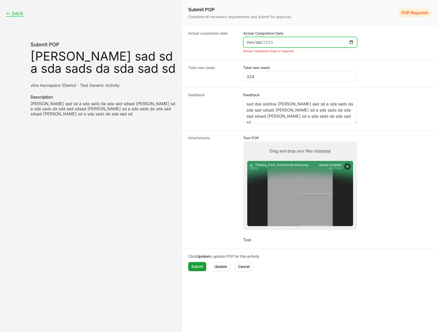
click at [350, 41] on input "Actual Completion Date" at bounding box center [300, 42] width 107 height 6
type input "2025-10-24"
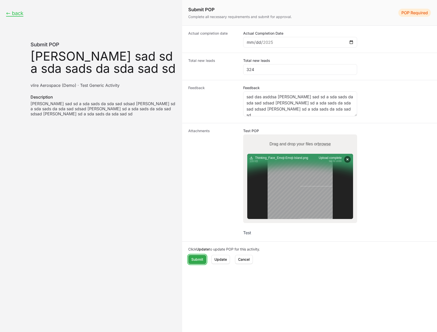
click at [195, 259] on span "Submit" at bounding box center [197, 259] width 12 height 6
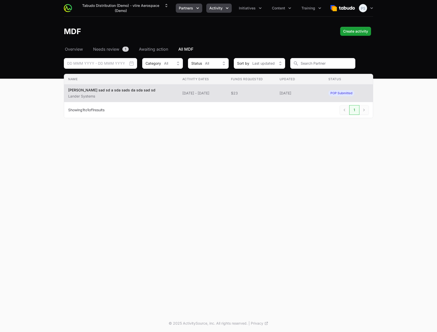
click at [201, 12] on button "Partners" at bounding box center [189, 8] width 26 height 9
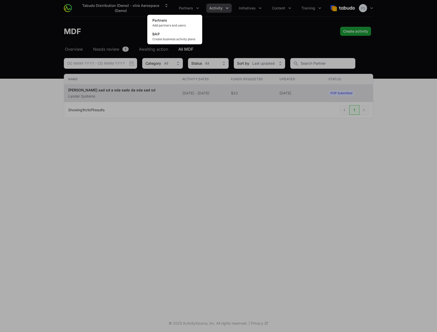
click at [221, 9] on div "Partners menu" at bounding box center [218, 166] width 437 height 332
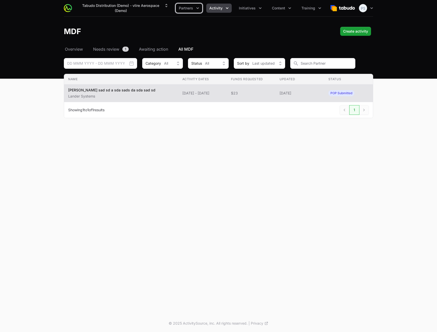
click at [220, 11] on button "Activity" at bounding box center [218, 8] width 25 height 9
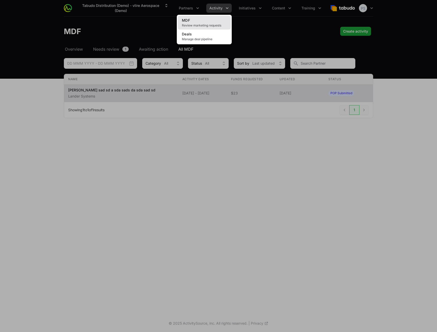
click at [194, 17] on link "MDF Review marketing requests" at bounding box center [204, 23] width 53 height 14
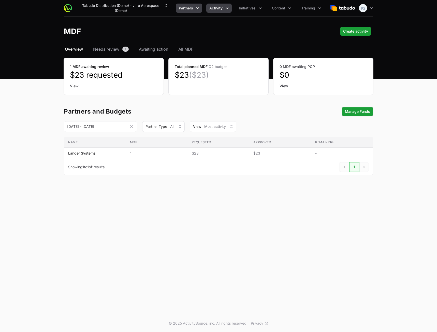
click at [183, 11] on button "Partners" at bounding box center [189, 8] width 26 height 9
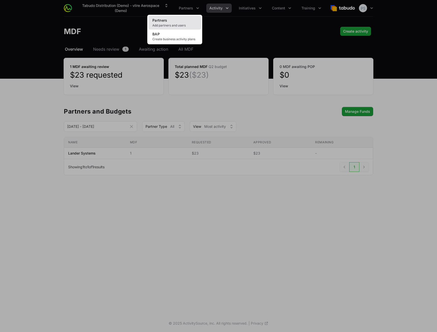
click at [190, 21] on link "Partners Add partners and users" at bounding box center [174, 23] width 53 height 14
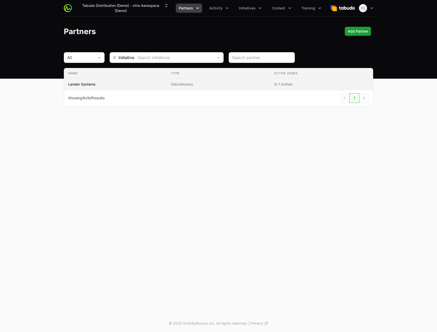
click at [178, 79] on td "Type Discretionary" at bounding box center [218, 84] width 103 height 11
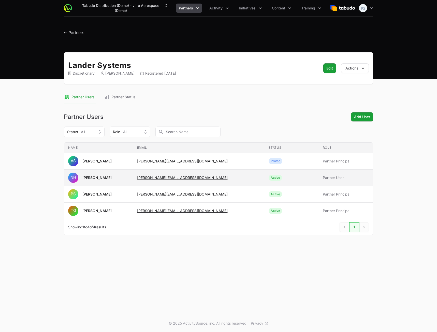
click at [128, 179] on span "NH Nathaniel Hornblower" at bounding box center [98, 178] width 61 height 10
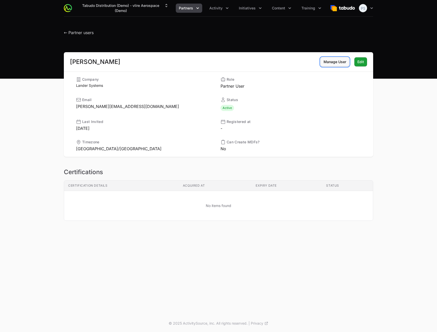
click at [341, 62] on span "Manage User" at bounding box center [335, 62] width 23 height 6
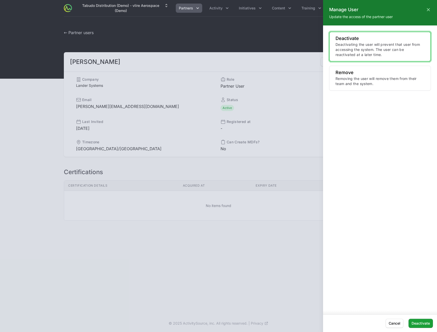
click at [355, 46] on p "Deactivating the user will prevent that user from accessing the system. The use…" at bounding box center [380, 49] width 89 height 15
click at [421, 322] on span "Deactivate" at bounding box center [421, 323] width 18 height 6
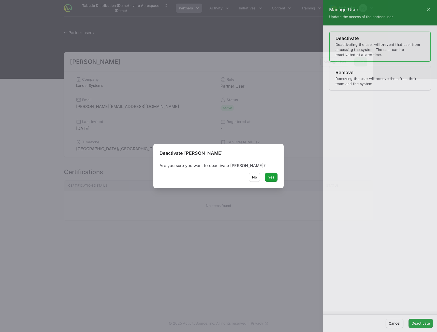
click at [270, 178] on div at bounding box center [218, 166] width 437 height 332
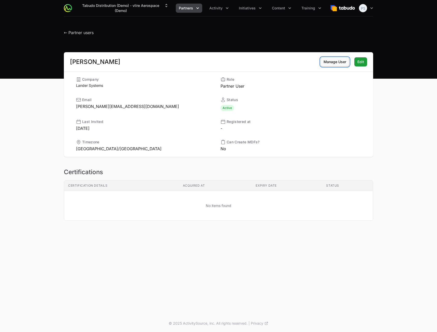
click at [335, 64] on span "Manage User" at bounding box center [335, 62] width 23 height 6
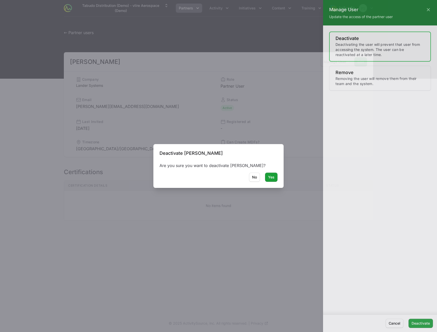
click at [271, 217] on div at bounding box center [218, 166] width 437 height 332
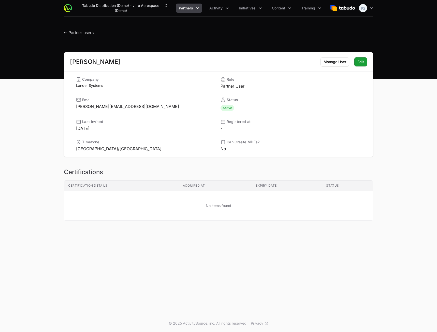
drag, startPoint x: 384, startPoint y: 165, endPoint x: 342, endPoint y: 163, distance: 42.3
drag, startPoint x: 342, startPoint y: 163, endPoint x: 379, endPoint y: 133, distance: 47.3
click at [379, 133] on div "Nathaniel Hornblower Manage User Manage User Edit Edit Company Lander Systems R…" at bounding box center [219, 142] width 326 height 181
click at [333, 64] on span "Manage User" at bounding box center [335, 62] width 23 height 6
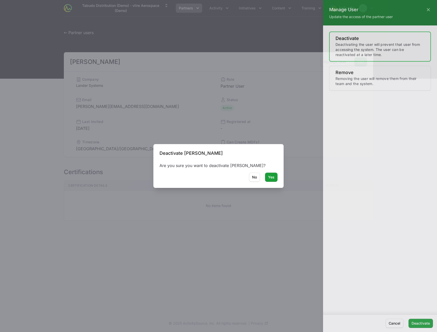
click at [271, 177] on div at bounding box center [218, 166] width 437 height 332
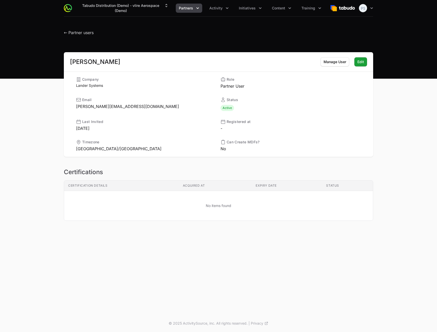
click at [337, 214] on td "No items found" at bounding box center [218, 206] width 309 height 30
drag, startPoint x: 294, startPoint y: 279, endPoint x: 351, endPoint y: 83, distance: 204.6
click at [296, 278] on div "Tabudo Distribution (Demo) - vlire Aerospace (Demo) Partners Activity Initiativ…" at bounding box center [218, 157] width 437 height 315
click at [222, 8] on span "Activity" at bounding box center [215, 8] width 13 height 5
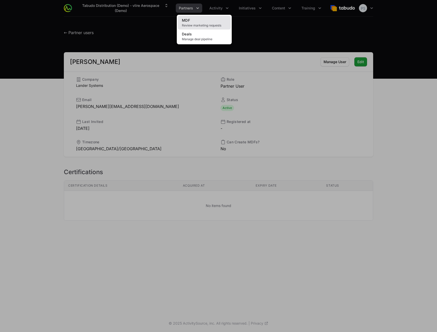
click at [213, 18] on link "MDF Review marketing requests" at bounding box center [204, 23] width 53 height 14
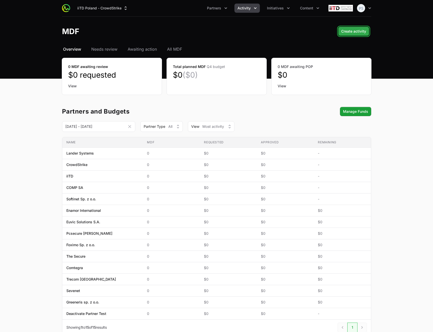
click at [344, 33] on span "Create activity" at bounding box center [354, 31] width 25 height 6
click at [117, 11] on button "iiTD Poland - CrowdStrike" at bounding box center [102, 8] width 57 height 9
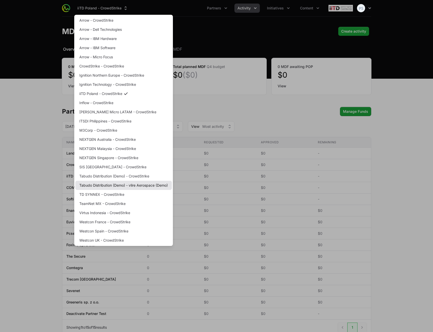
click at [140, 185] on link "Tabudo Distribution (Demo) - vlire Aerospace (Demo)" at bounding box center [123, 185] width 97 height 9
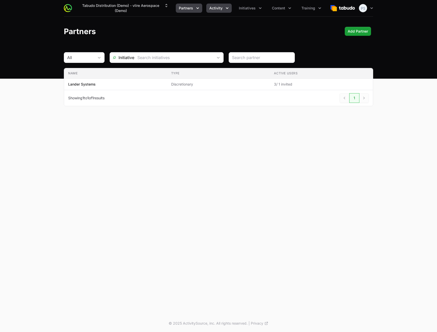
click at [215, 10] on span "Activity" at bounding box center [215, 8] width 13 height 5
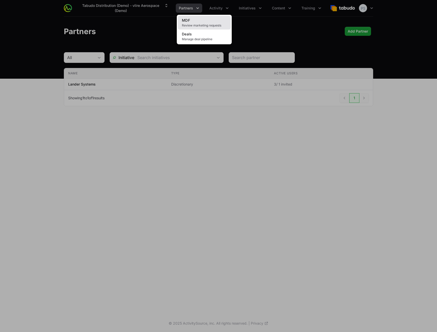
click at [217, 20] on link "MDF Review marketing requests" at bounding box center [204, 23] width 53 height 14
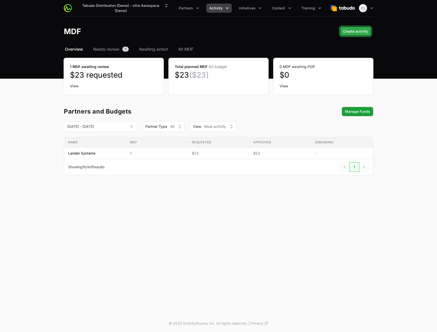
click at [347, 32] on span "Create activity" at bounding box center [355, 31] width 25 height 6
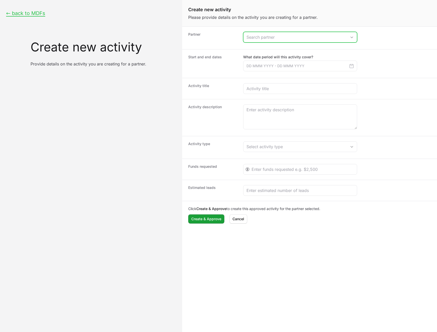
click at [296, 37] on input "Create activity form" at bounding box center [295, 37] width 103 height 10
click at [293, 47] on li "Lander Systems" at bounding box center [300, 49] width 113 height 10
type input "Lander Systems"
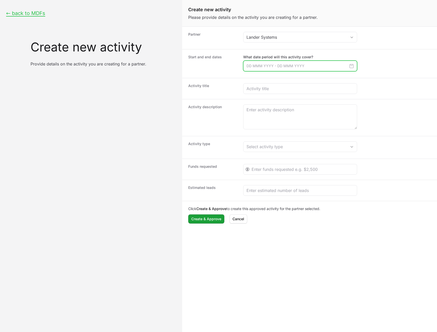
click at [299, 63] on input "Create activity form" at bounding box center [300, 66] width 114 height 11
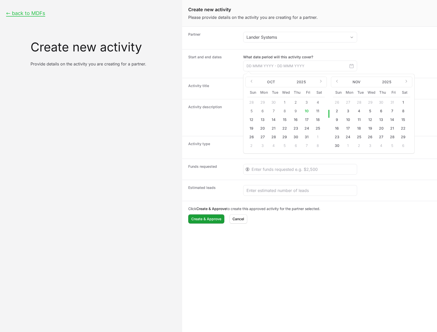
click at [298, 121] on button "16" at bounding box center [296, 120] width 8 height 8
click at [305, 119] on button "17" at bounding box center [307, 120] width 8 height 8
type input "16 Oct 2025 - 17 Oct 2025"
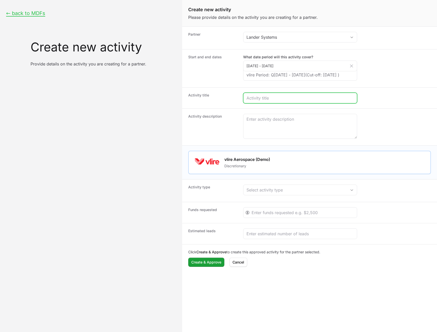
click at [294, 101] on input "Create activity form" at bounding box center [300, 98] width 107 height 6
type input "saddsa dsads asad sasasda sad as asd"
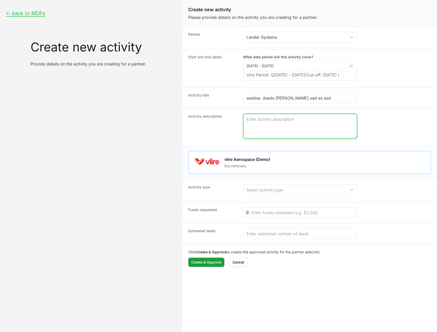
drag, startPoint x: 300, startPoint y: 130, endPoint x: 298, endPoint y: 125, distance: 5.1
click at [300, 130] on textarea "Create activity form" at bounding box center [301, 126] width 114 height 24
paste textarea "saddsa dsads asad sasasda sad as asd"
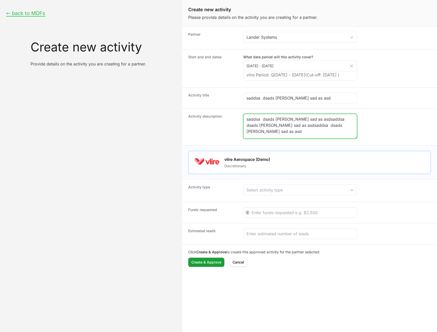
paste textarea "saddsa dsads asad sasasda sad as asd"
type textarea "saddsa dsads asad sasasda sad as asdsaddsa dsads asad sasasda sad as asdsaddsa …"
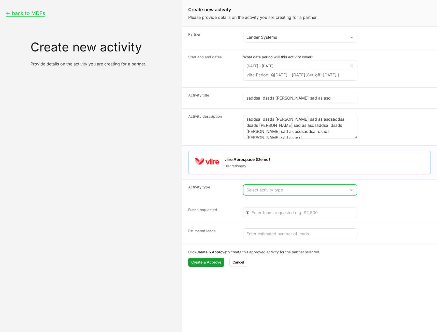
click at [284, 193] on div "Select activity type" at bounding box center [297, 190] width 100 height 6
click at [281, 206] on li "Test Generic Activity" at bounding box center [300, 201] width 113 height 10
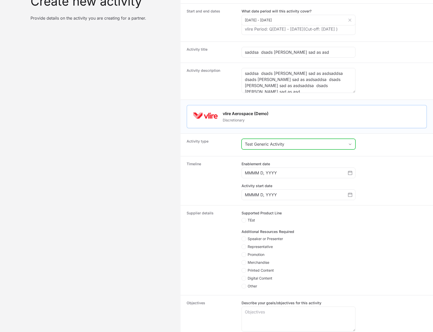
scroll to position [102, 0]
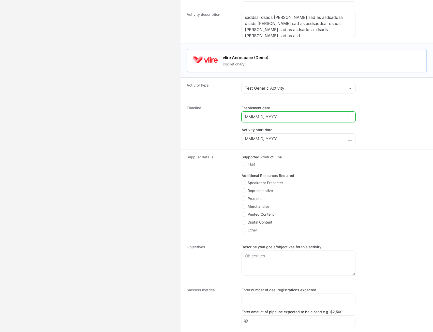
click at [348, 119] on icon "Choose date" at bounding box center [350, 117] width 4 height 4
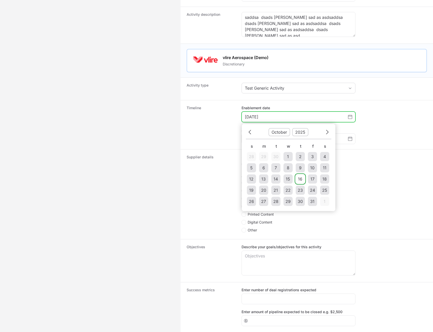
drag, startPoint x: 298, startPoint y: 182, endPoint x: 315, endPoint y: 175, distance: 19.2
click at [298, 182] on td "16" at bounding box center [300, 178] width 9 height 9
type input "October 16, 2025"
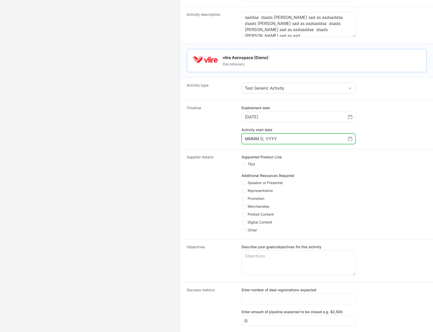
click at [347, 142] on input "MMMM D, YYYY" at bounding box center [296, 139] width 103 height 6
click at [348, 141] on icon "Choose date" at bounding box center [350, 139] width 4 height 4
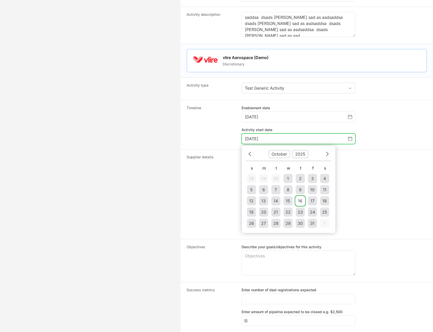
click at [301, 204] on div "16" at bounding box center [300, 201] width 4 height 6
type input "October 16, 2025"
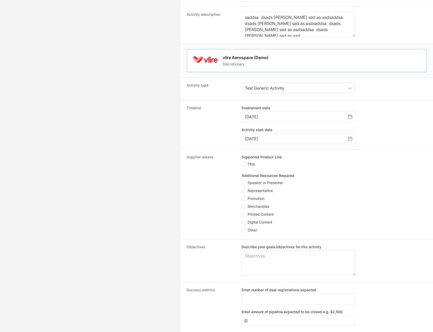
click at [250, 167] on span "TEst" at bounding box center [251, 164] width 7 height 5
click at [242, 162] on input "TEst" at bounding box center [242, 162] width 1 height 1
checkbox input "true"
click at [253, 185] on span "Speaker or Presenter" at bounding box center [265, 182] width 35 height 5
click at [242, 181] on input "Speaker or Presenter" at bounding box center [242, 180] width 1 height 1
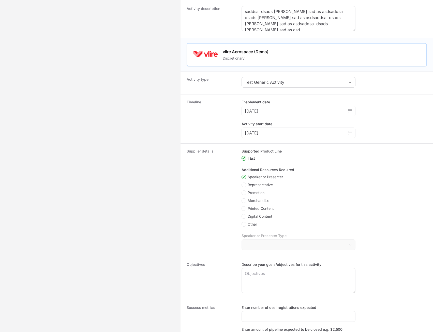
scroll to position [127, 0]
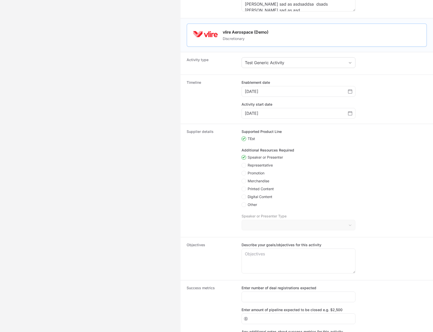
click at [266, 160] on span "Speaker or Presenter" at bounding box center [265, 157] width 35 height 5
click at [242, 156] on input "Speaker or Presenter" at bounding box center [242, 155] width 1 height 1
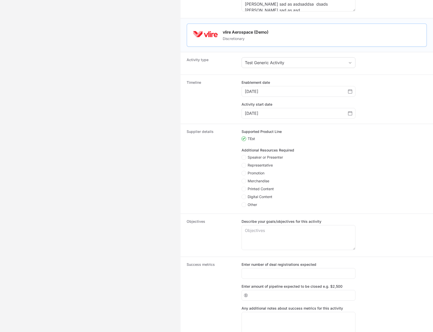
click at [277, 160] on span "Speaker or Presenter" at bounding box center [265, 157] width 35 height 5
click at [242, 156] on input "Speaker or Presenter" at bounding box center [242, 155] width 1 height 1
checkbox input "true"
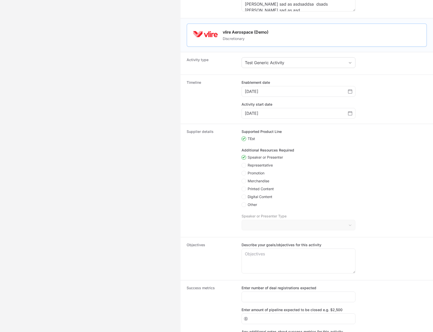
click at [269, 168] on span "Representative" at bounding box center [260, 165] width 25 height 5
click at [242, 163] on input "Representative" at bounding box center [242, 163] width 1 height 1
checkbox input "true"
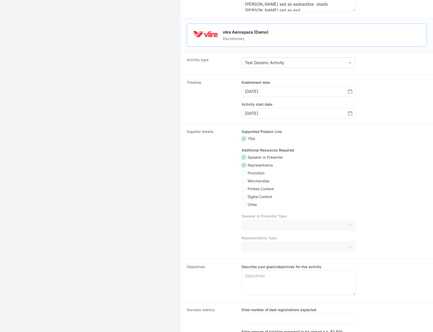
click at [251, 168] on span "Representative" at bounding box center [260, 165] width 25 height 5
click at [256, 160] on span "Speaker or Presenter" at bounding box center [265, 157] width 35 height 5
click at [242, 156] on input "Speaker or Presenter" at bounding box center [242, 155] width 1 height 1
checkbox input "false"
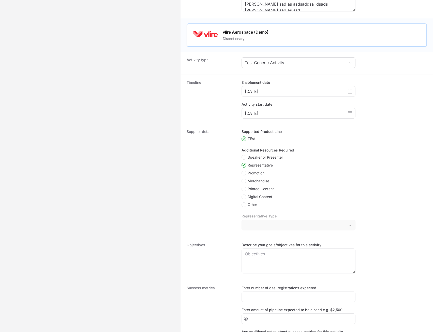
click at [253, 168] on span "Representative" at bounding box center [260, 165] width 25 height 5
click at [242, 163] on input "Representative" at bounding box center [242, 163] width 1 height 1
checkbox input "false"
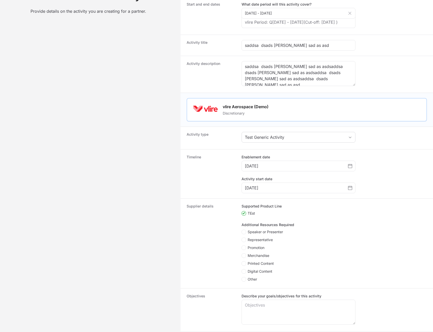
scroll to position [0, 0]
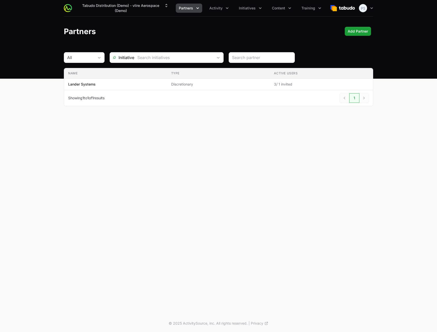
click at [220, 146] on div "Tabudo Distribution (Demo) - vlire Aerospace (Demo) Partners Activity Initiativ…" at bounding box center [218, 157] width 437 height 315
click at [132, 12] on button "Tabudo Distribution (Demo) - vlire Aerospace (Demo)" at bounding box center [124, 8] width 96 height 14
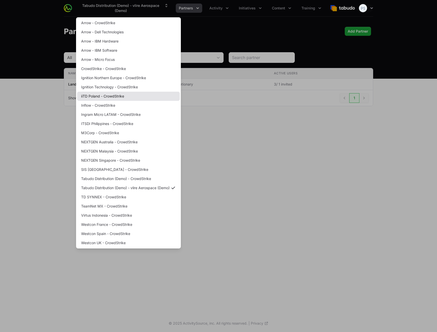
click at [122, 96] on link "iiTD Poland - CrowdStrike" at bounding box center [128, 96] width 103 height 9
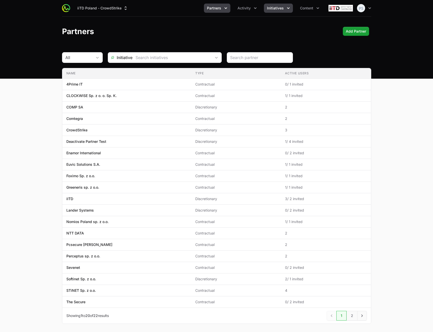
click at [283, 8] on span "Initiatives" at bounding box center [275, 8] width 17 height 5
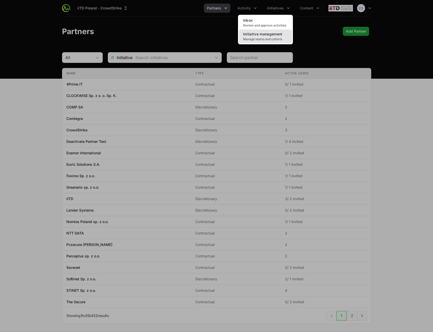
click at [260, 35] on span "Initiative management" at bounding box center [262, 34] width 39 height 4
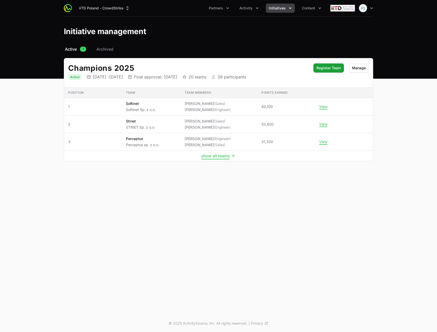
click at [218, 154] on button "show all teams" at bounding box center [218, 155] width 35 height 5
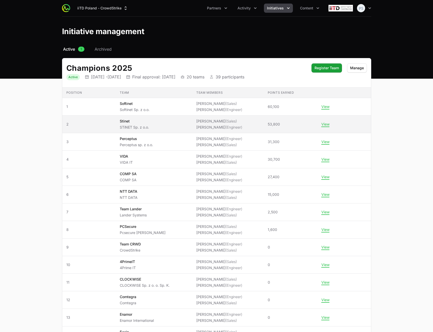
click at [164, 126] on span "Stinet STiNET Sp. z o.o." at bounding box center [154, 124] width 68 height 11
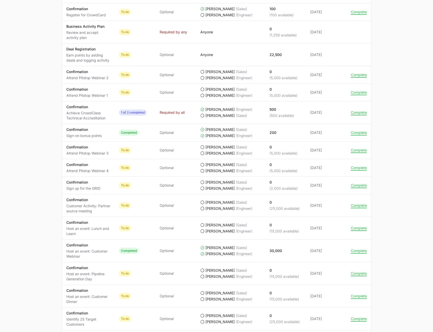
scroll to position [257, 0]
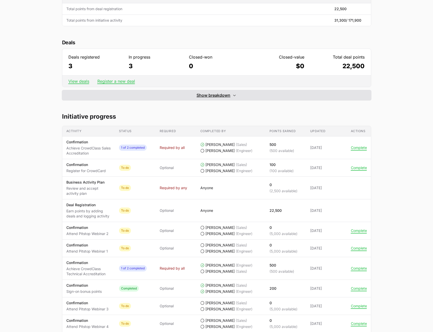
scroll to position [129, 0]
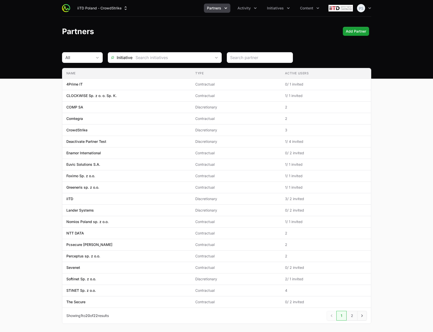
click at [219, 9] on span "Partners" at bounding box center [214, 8] width 14 height 5
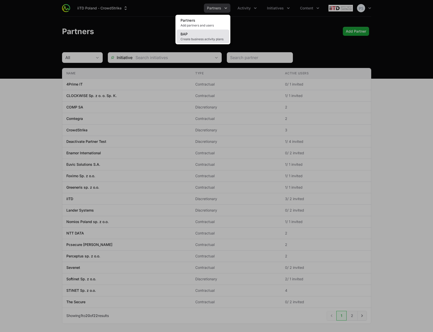
click at [209, 35] on link "BAP Create business activity plans" at bounding box center [203, 37] width 53 height 14
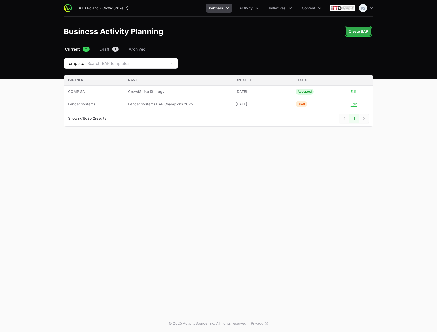
click at [366, 33] on span "Create BAP" at bounding box center [358, 31] width 19 height 6
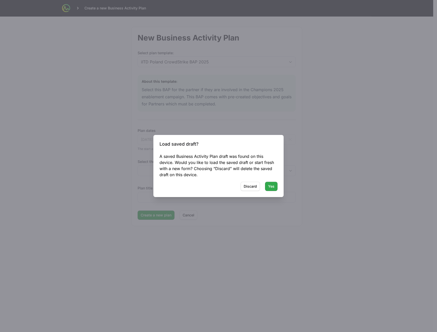
click at [273, 185] on span "Yes" at bounding box center [271, 186] width 6 height 6
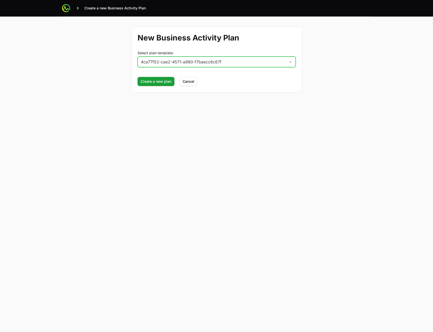
click at [165, 61] on div "4ca77f52-cae2-4571-a980-f7baecc6c67f" at bounding box center [213, 62] width 145 height 6
click at [171, 70] on li "iITD Poland CrowdStrike BAP 2025" at bounding box center [216, 73] width 157 height 10
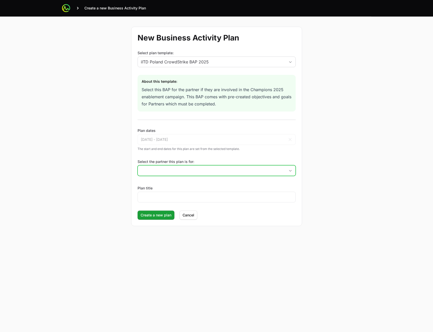
click at [186, 168] on input "Select the partner this plan is for:" at bounding box center [212, 170] width 148 height 10
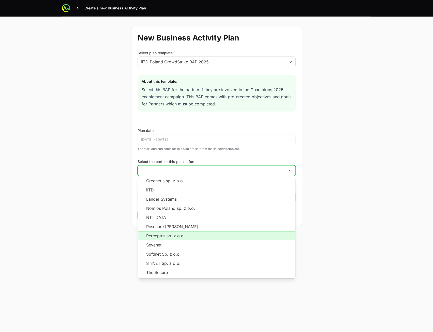
scroll to position [92, 0]
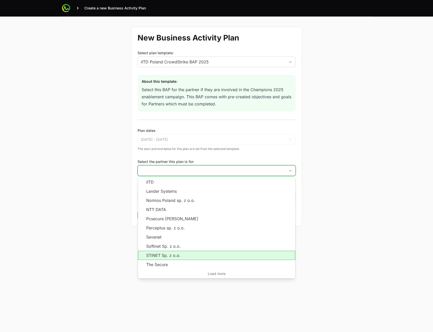
click at [179, 255] on li "STiNET Sp. z o.o." at bounding box center [216, 255] width 157 height 9
type input "STiNET Sp. z o.o."
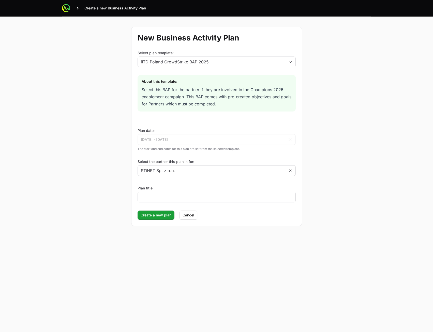
click at [173, 193] on div at bounding box center [217, 197] width 158 height 11
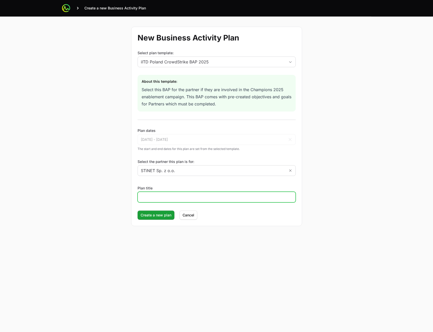
click at [171, 197] on input "Plan title" at bounding box center [217, 197] width 152 height 6
type input "dsa"
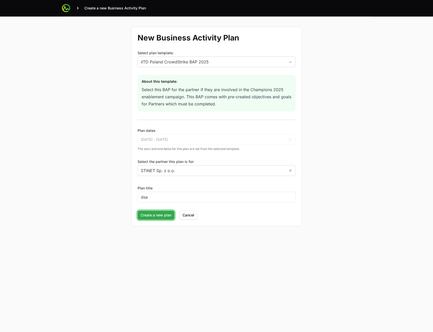
click at [157, 217] on span "Create a new plan" at bounding box center [156, 215] width 31 height 6
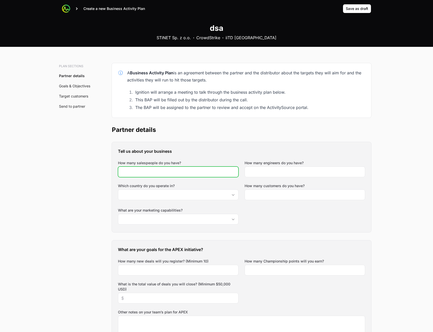
click at [170, 173] on input "How many salespeople do you have?" at bounding box center [178, 172] width 114 height 6
type input "32"
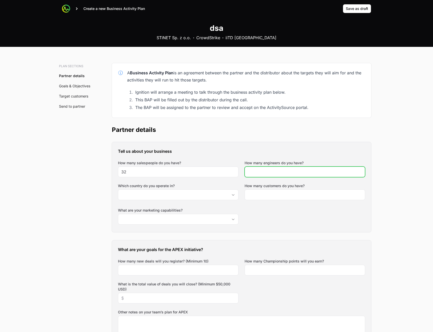
click at [290, 171] on input "How many engineers do you have?" at bounding box center [305, 172] width 114 height 6
type input "234"
drag, startPoint x: 282, startPoint y: 189, endPoint x: 240, endPoint y: 199, distance: 43.3
click at [282, 189] on div "How many customers do you have?" at bounding box center [305, 191] width 121 height 17
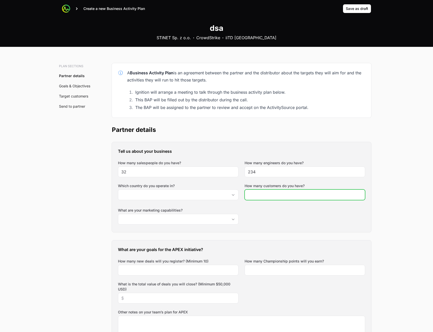
click at [265, 196] on input "How many customers do you have?" at bounding box center [305, 195] width 114 height 6
type input "243"
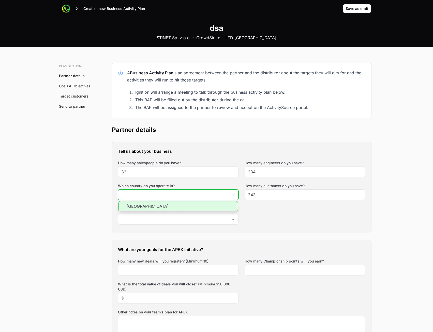
click at [175, 196] on input "Which country do you operate in?" at bounding box center [173, 195] width 110 height 10
click at [176, 207] on li "Poland" at bounding box center [179, 206] width 120 height 10
type input "Poland"
click at [199, 204] on li "Poland" at bounding box center [179, 206] width 120 height 10
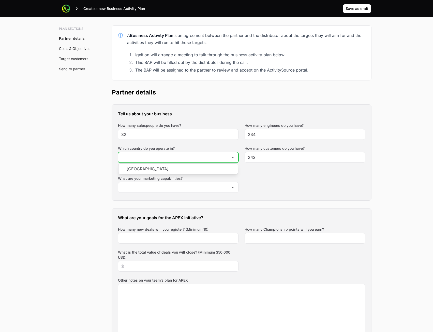
scroll to position [102, 0]
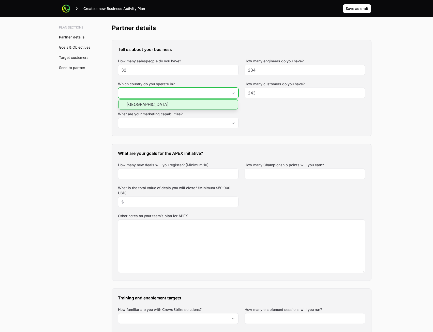
click at [169, 103] on li "Poland" at bounding box center [179, 104] width 120 height 10
type input "Poland"
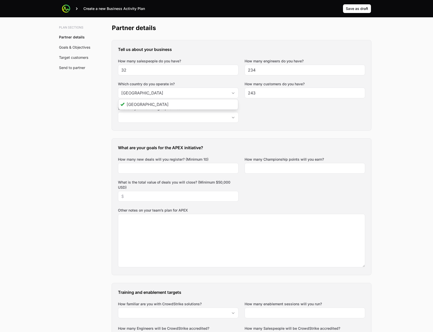
click at [322, 114] on div "Tell us about your business How many salespeople do you have? 32 How many engin…" at bounding box center [242, 85] width 260 height 90
click at [190, 114] on input "What are your marketing capabilities?" at bounding box center [173, 117] width 110 height 10
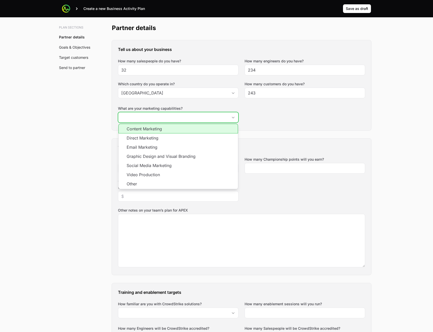
click at [185, 137] on li "Direct Marketing" at bounding box center [179, 137] width 120 height 9
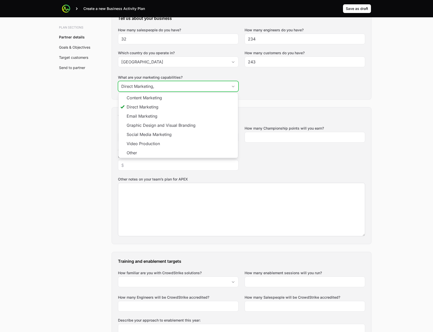
scroll to position [204, 0]
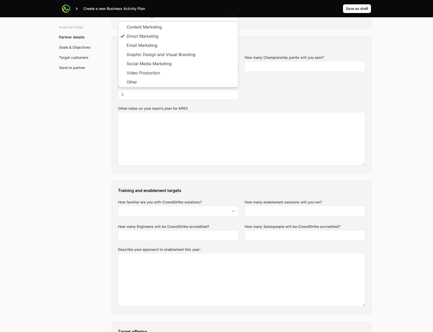
type input "Direct Marketing"
drag, startPoint x: 320, startPoint y: 169, endPoint x: 283, endPoint y: 59, distance: 116.3
click at [320, 164] on div "What are your goals for the APEX initiative? How many new deals will you regist…" at bounding box center [242, 105] width 260 height 136
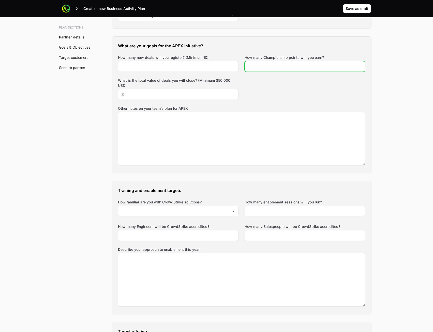
drag, startPoint x: 280, startPoint y: 66, endPoint x: 272, endPoint y: 66, distance: 8.4
click at [280, 66] on input "How many Championship points will you earn?" at bounding box center [305, 66] width 114 height 6
type input "23"
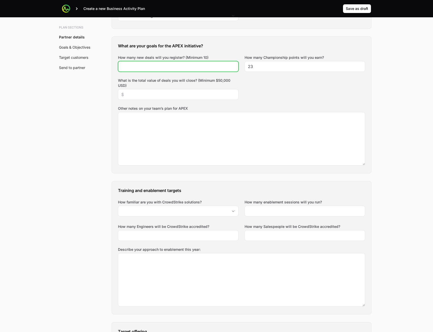
click at [189, 67] on input "How many new deals will you register? (Minimum 10)" at bounding box center [178, 66] width 114 height 6
type input "234"
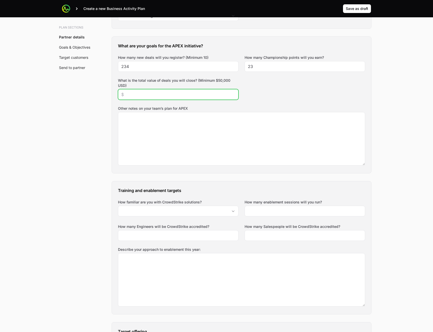
drag, startPoint x: 143, startPoint y: 94, endPoint x: 186, endPoint y: 129, distance: 55.1
click at [143, 95] on input "What is the total value of deals you will close? (Minimum $50,000 USD)" at bounding box center [178, 94] width 114 height 6
type input "$234"
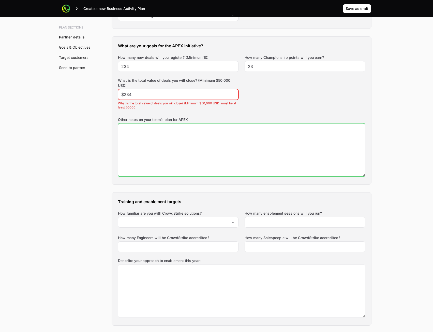
click at [188, 133] on textarea "Other notes on your team’s plan for APEX" at bounding box center [241, 149] width 247 height 53
type textarea "2fddsf"
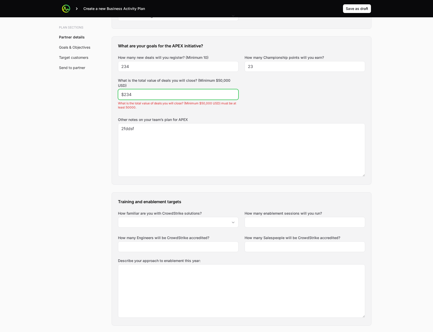
click at [162, 96] on input "$234" at bounding box center [178, 94] width 114 height 6
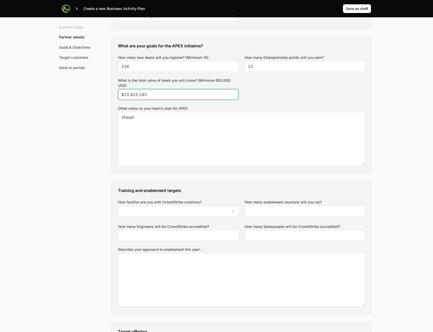
type input "$23,423,243"
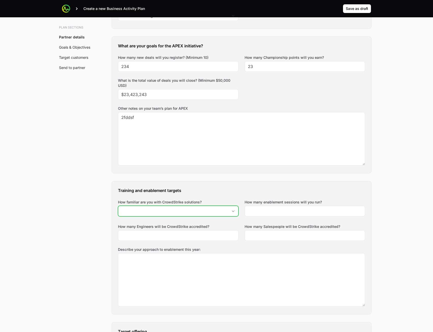
click at [169, 210] on input "How familiar are you with CrowdStrike solutions?" at bounding box center [173, 211] width 110 height 10
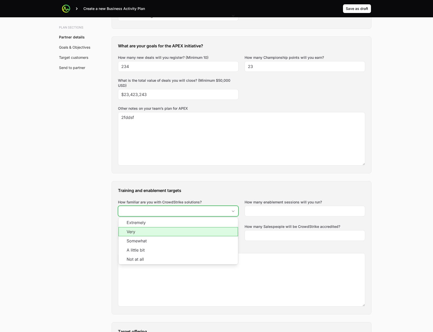
click at [176, 232] on li "Very" at bounding box center [179, 231] width 120 height 9
type input "Very"
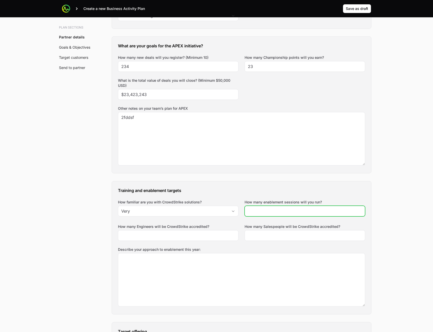
click at [285, 212] on input "How many enablement sessions will you run?" at bounding box center [305, 211] width 114 height 6
type input "23"
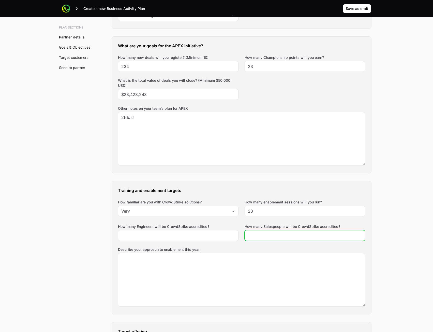
click at [272, 233] on input "How many Salespeople will be CrowdStrike accredited?" at bounding box center [305, 235] width 114 height 6
type input "23"
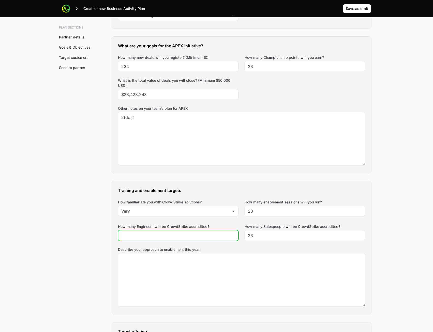
click at [201, 232] on div at bounding box center [178, 235] width 121 height 11
type input "324"
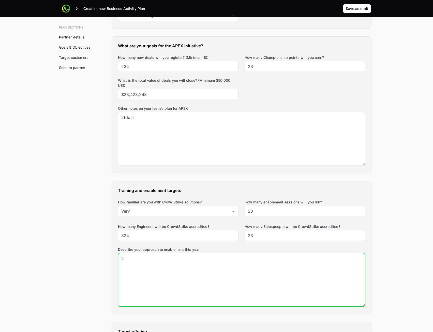
click at [198, 288] on textarea "2" at bounding box center [241, 279] width 247 height 53
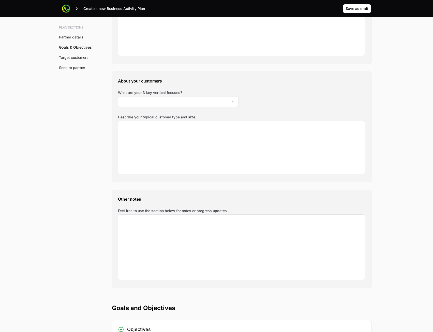
scroll to position [509, 0]
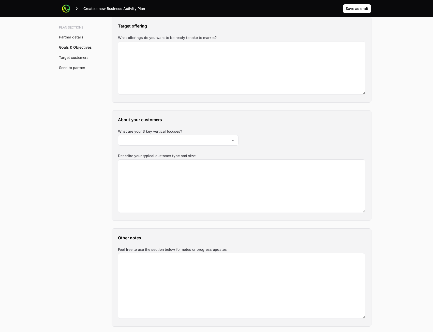
type textarea "234"
drag, startPoint x: 189, startPoint y: 251, endPoint x: 189, endPoint y: 261, distance: 10.2
click at [189, 253] on div "Feel free to use the section below for notes or progress updates" at bounding box center [241, 283] width 247 height 72
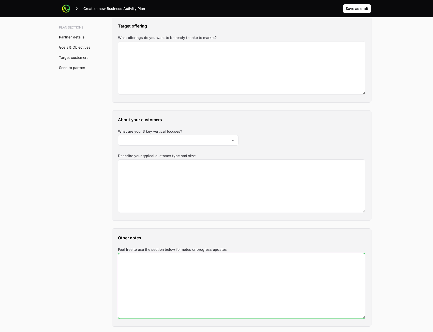
click at [188, 270] on textarea "Feel free to use the section below for notes or progress updates" at bounding box center [241, 285] width 247 height 65
type textarea "234"
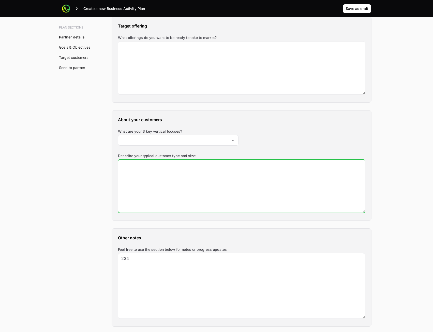
drag, startPoint x: 182, startPoint y: 183, endPoint x: 183, endPoint y: 175, distance: 8.0
click at [183, 185] on textarea "Describe your typical customer type and size:" at bounding box center [241, 186] width 247 height 53
type textarea "234"
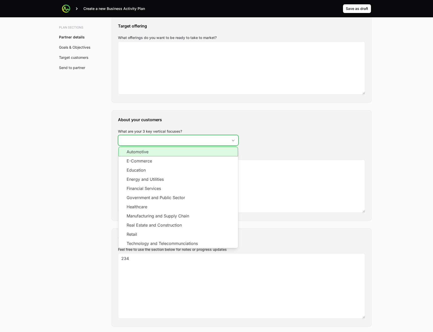
click at [187, 145] on input "What are your 3 key vertical focuses?" at bounding box center [173, 140] width 110 height 10
click at [178, 166] on li "Education" at bounding box center [179, 169] width 120 height 9
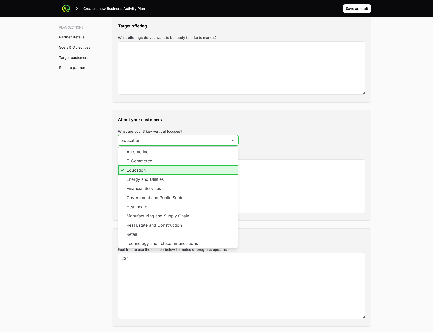
drag, startPoint x: 175, startPoint y: 178, endPoint x: 175, endPoint y: 182, distance: 3.8
click at [175, 180] on li "Energy and Utilities" at bounding box center [179, 179] width 120 height 9
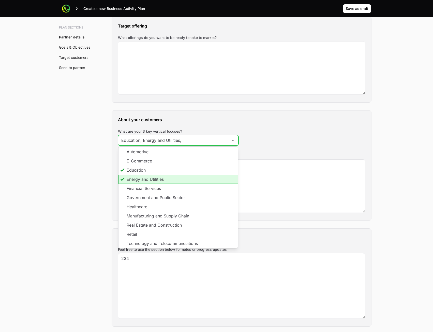
click at [173, 189] on li "Financial Services" at bounding box center [179, 188] width 120 height 9
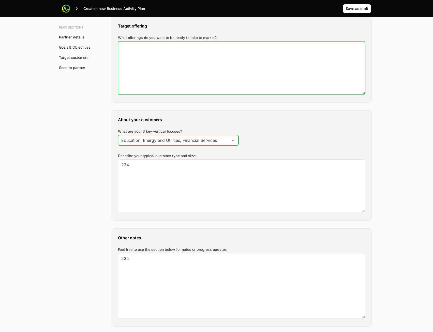
type input "Education, Energy and Utilities, Financial Services"
click at [193, 68] on textarea "What offerings do you want to be ready to take to market?" at bounding box center [241, 67] width 247 height 53
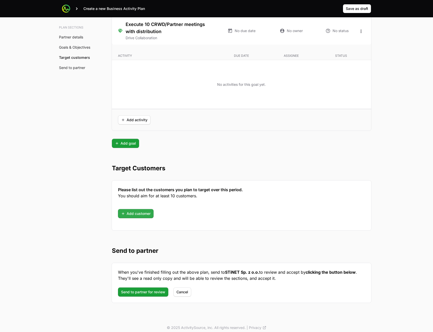
scroll to position [1203, 0]
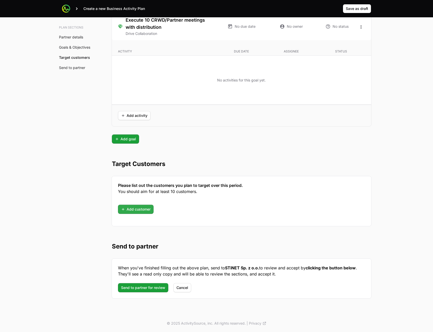
type textarea "234"
click at [145, 208] on span "Add customer" at bounding box center [136, 209] width 30 height 6
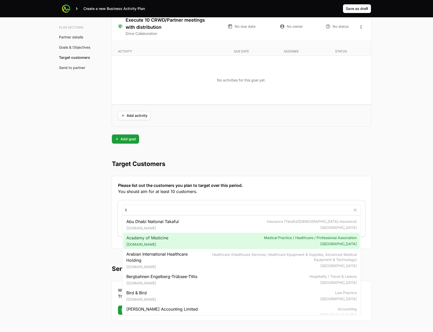
type input "t"
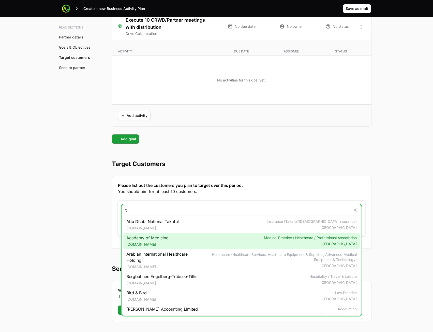
click at [162, 240] on span "Academy of Medicine toledomedicine.com" at bounding box center [148, 241] width 42 height 12
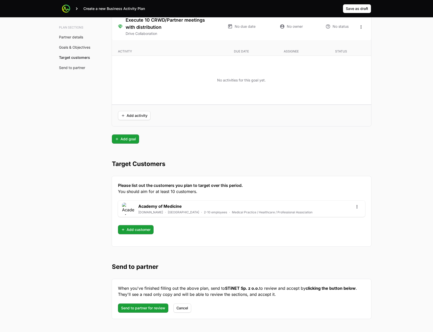
scroll to position [1224, 0]
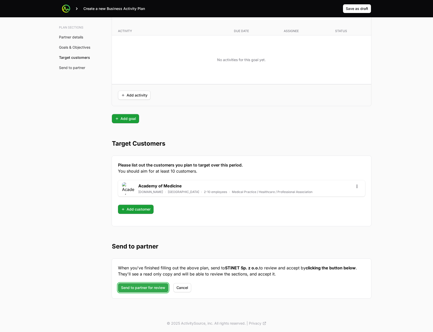
click at [146, 287] on span "Send to partner for review" at bounding box center [143, 288] width 44 height 6
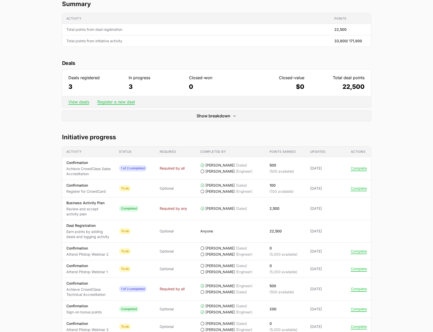
scroll to position [104, 0]
